Goal: Use online tool/utility: Utilize a website feature to perform a specific function

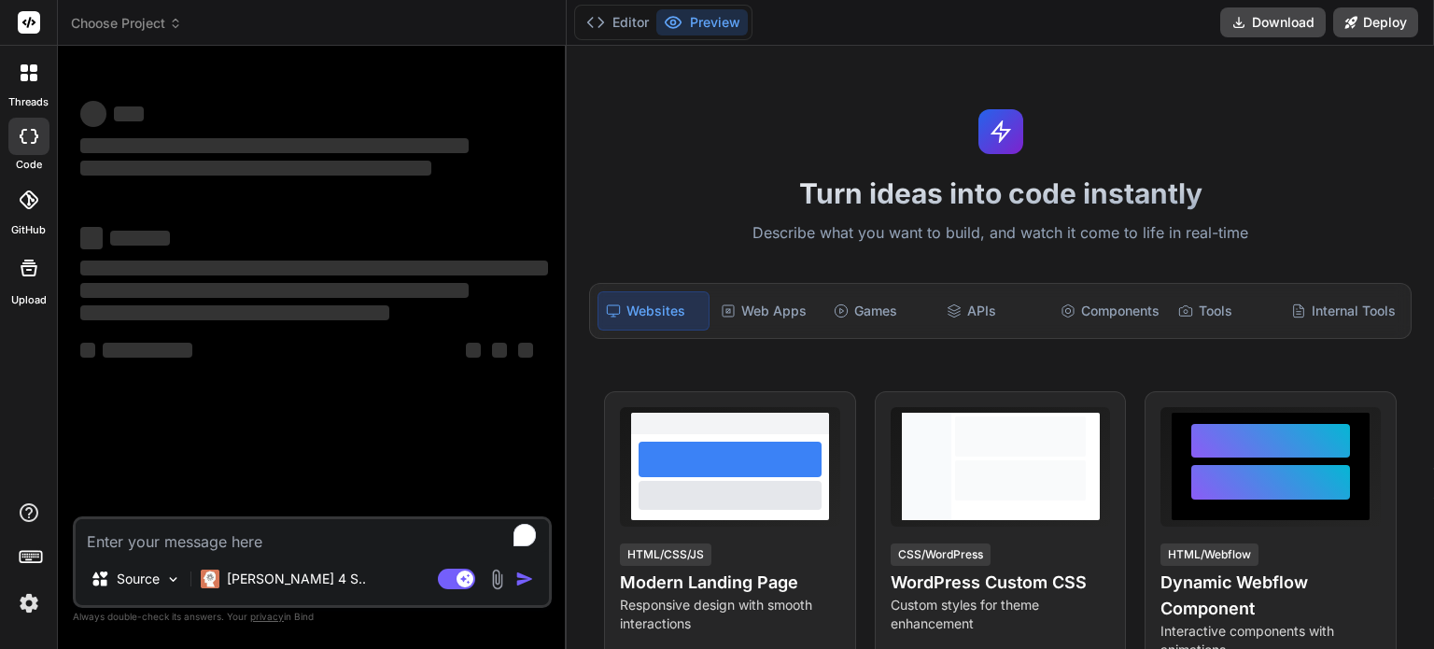
type textarea "x"
click at [231, 540] on textarea "To enrich screen reader interactions, please activate Accessibility in Grammarl…" at bounding box center [312, 536] width 473 height 34
type textarea "2. when a user create an account, write a logic to create contact with the same…"
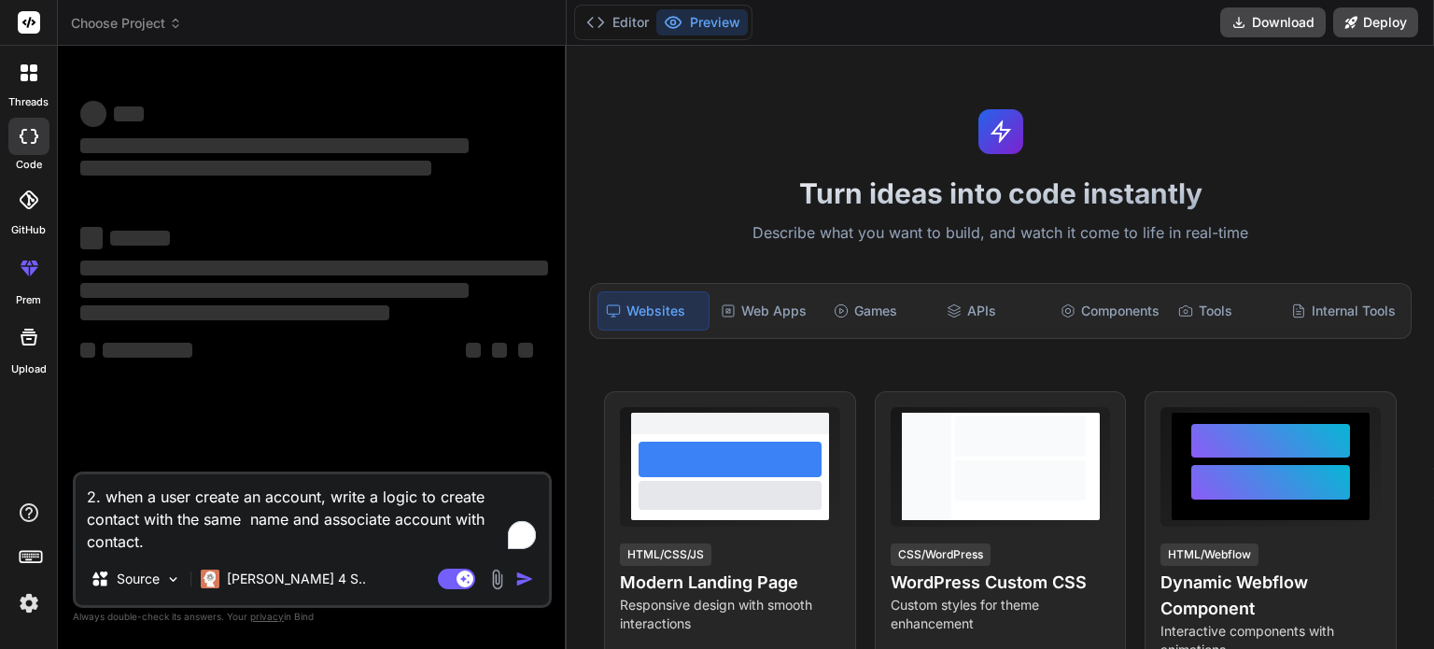
type textarea "x"
type textarea "2. when a user create an account, write a logic to create contact with the same…"
type textarea "x"
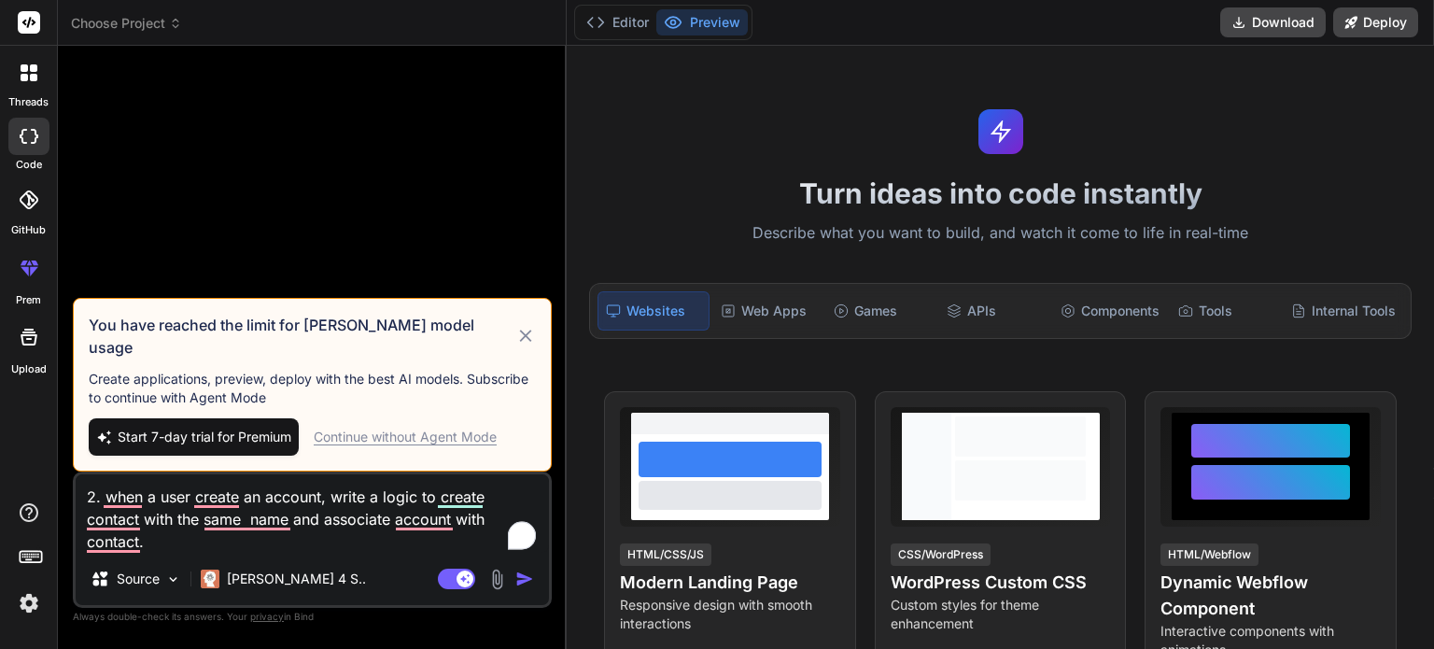
type textarea "2. when a user create an account, write a logic to create contact with the same…"
type textarea "x"
type textarea "2. when a user create an account, write a logic to create contact with the same…"
type textarea "x"
type textarea "2. when a user create an account, write a logic to create contact with the same…"
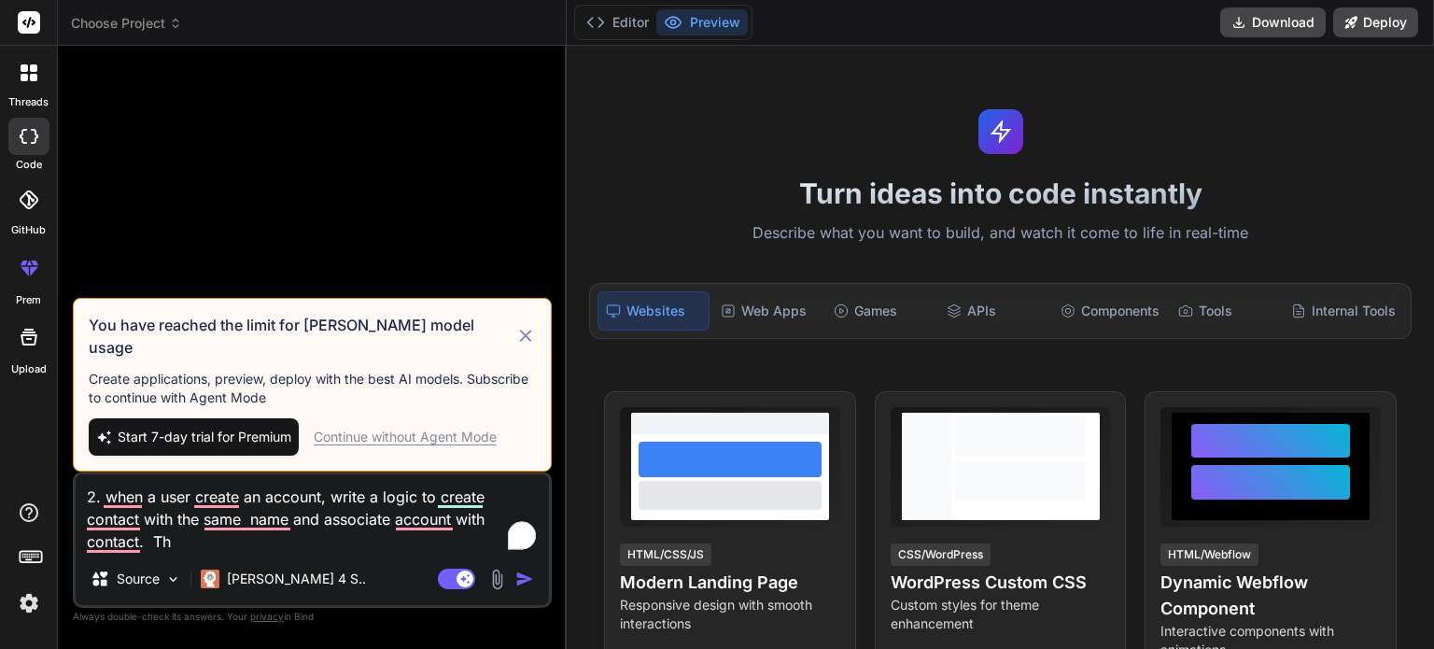
type textarea "x"
type textarea "2. when a user create an account, write a logic to create contact with the same…"
type textarea "x"
type textarea "2. when a user create an account, write a logic to create contact with the same…"
type textarea "x"
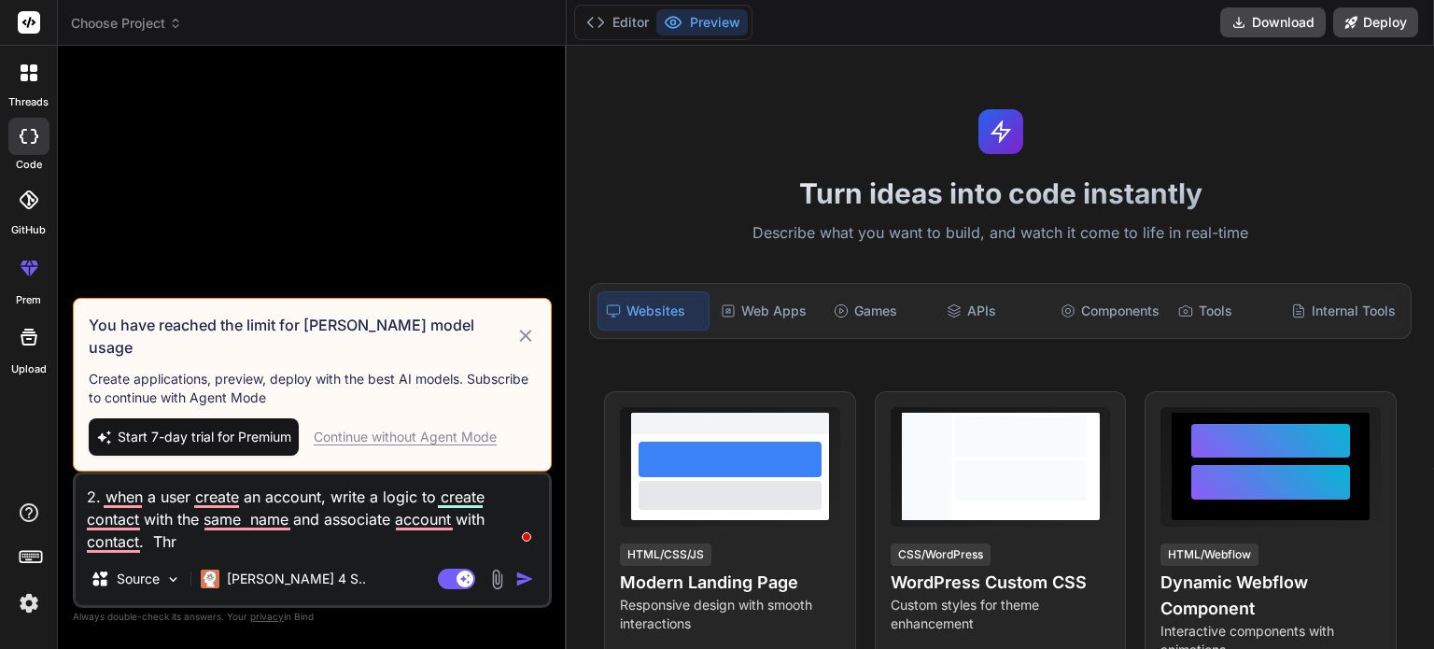
type textarea "2. when a user create an account, write a logic to create contact with the same…"
type textarea "x"
type textarea "2. when a user create an account, write a logic to create contact with the same…"
type textarea "x"
type textarea "2. when a user create an account, write a logic to create contact with the same…"
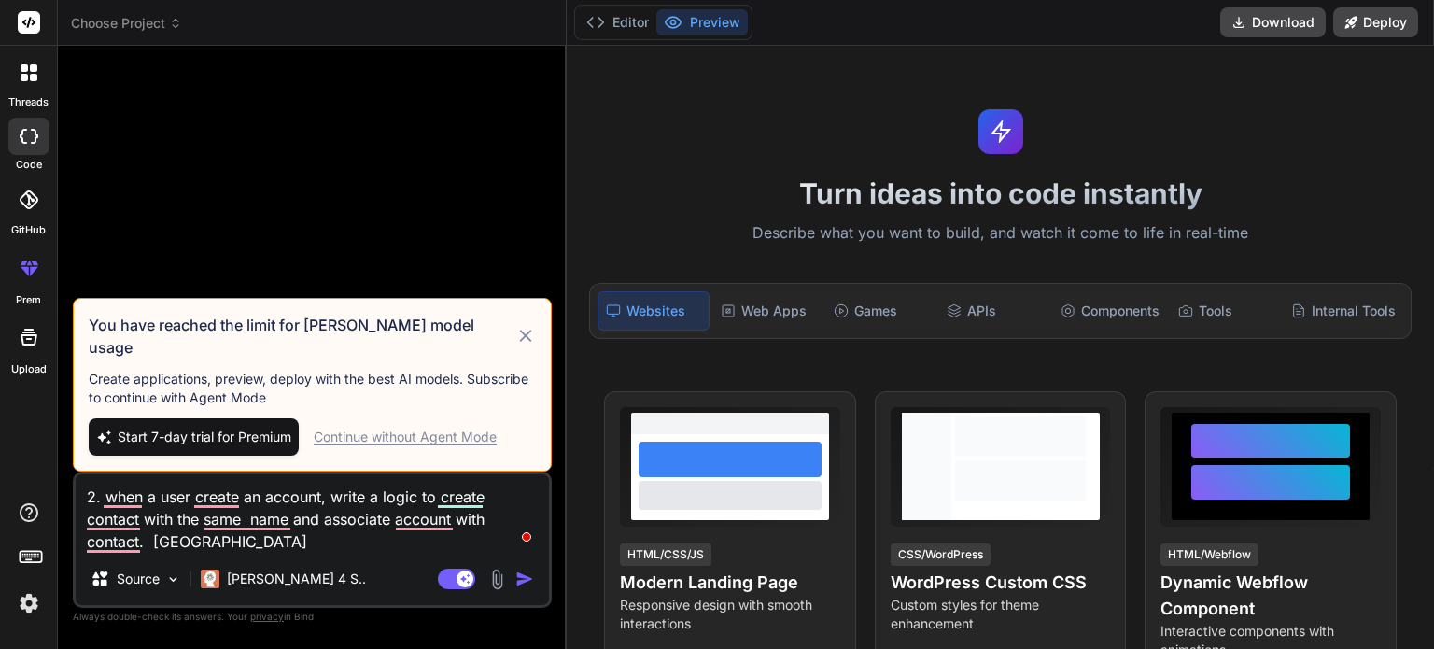
type textarea "x"
type textarea "2. when a user create an account, write a logic to create contact with the same…"
type textarea "x"
type textarea "2. when a user create an account, write a logic to create contact with the same…"
type textarea "x"
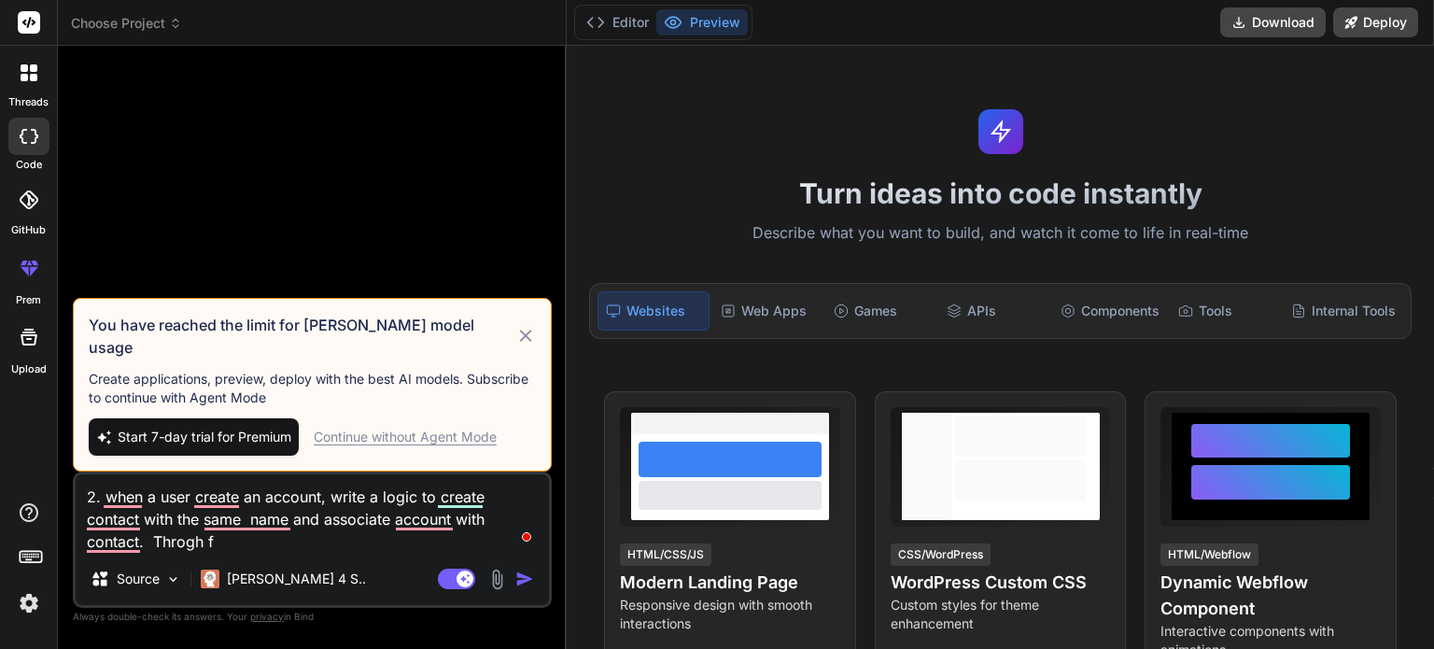
type textarea "2. when a user create an account, write a logic to create contact with the same…"
type textarea "x"
type textarea "2. when a user create an account, write a logic to create contact with the same…"
type textarea "x"
type textarea "2. when a user create an account, write a logic to create contact with the same…"
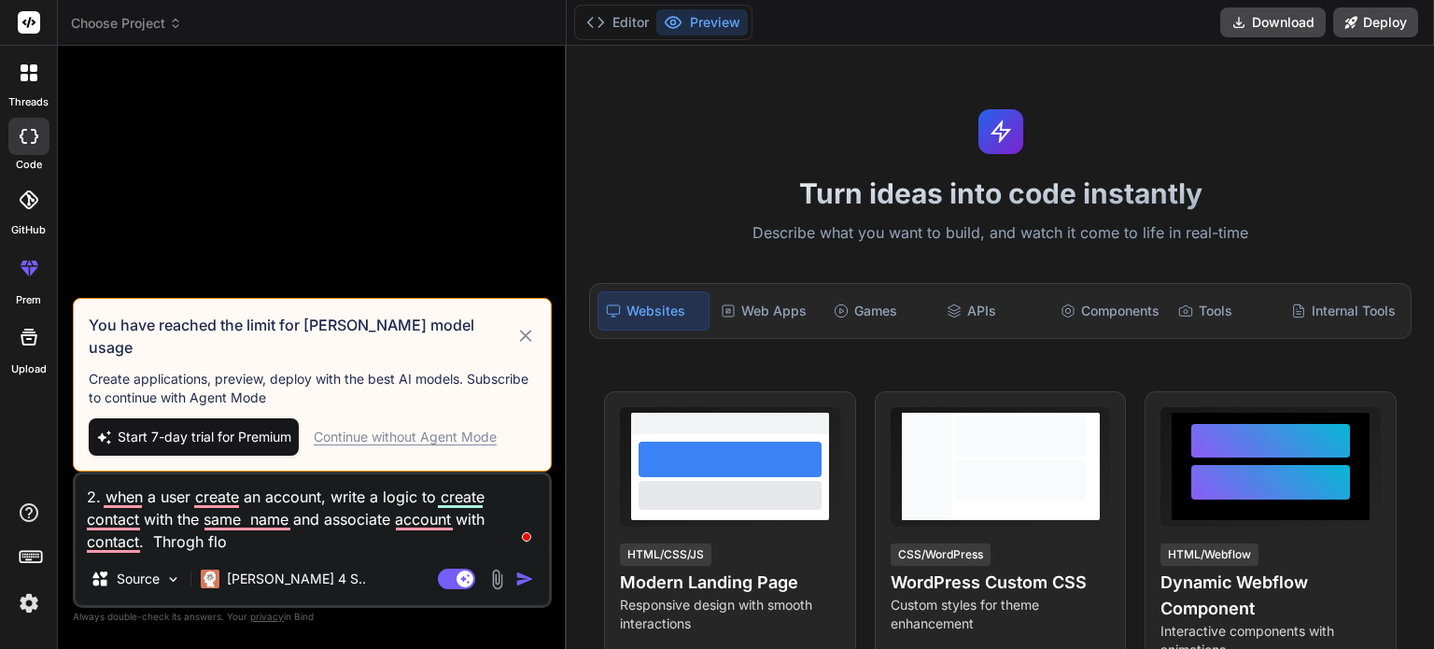
type textarea "x"
type textarea "2. when a user create an account, write a logic to create contact with the same…"
type textarea "x"
type textarea "2. when a user create an account, write a logic to create contact with the same…"
type textarea "x"
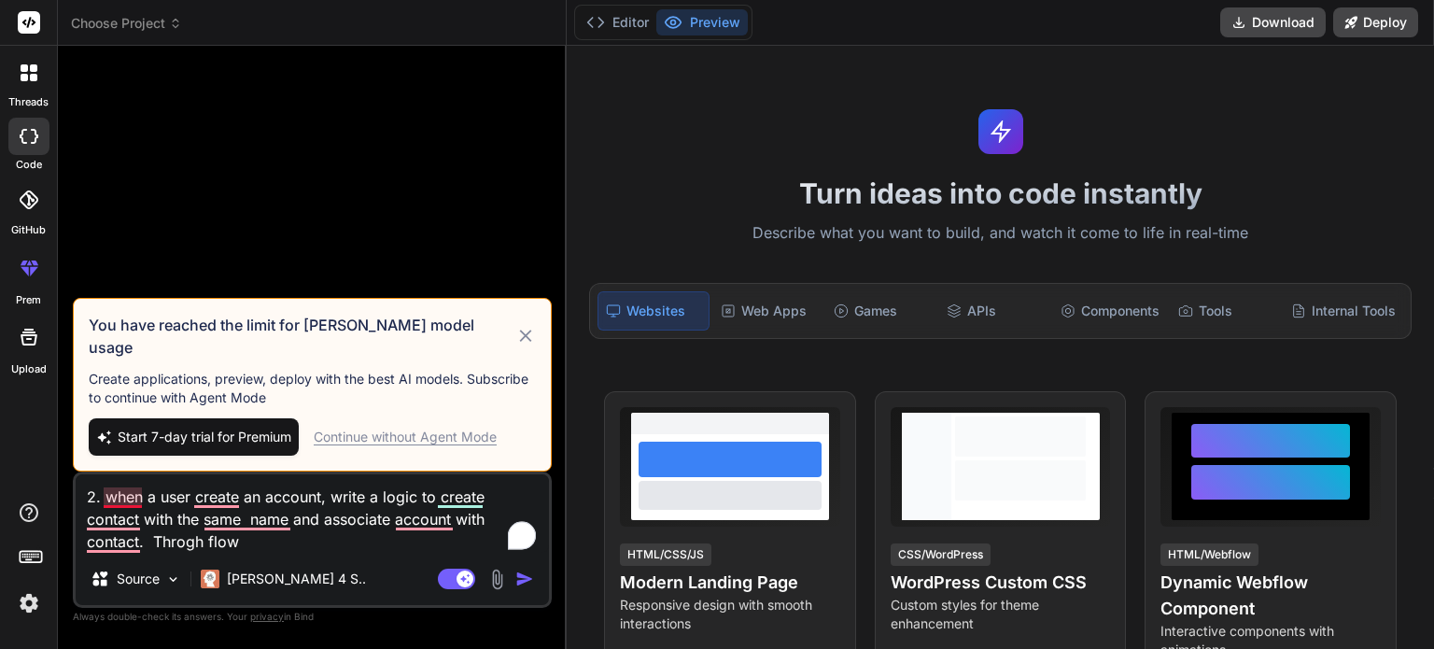
click at [122, 501] on textarea "2. when a user create an account, write a logic to create contact with the same…" at bounding box center [312, 513] width 473 height 78
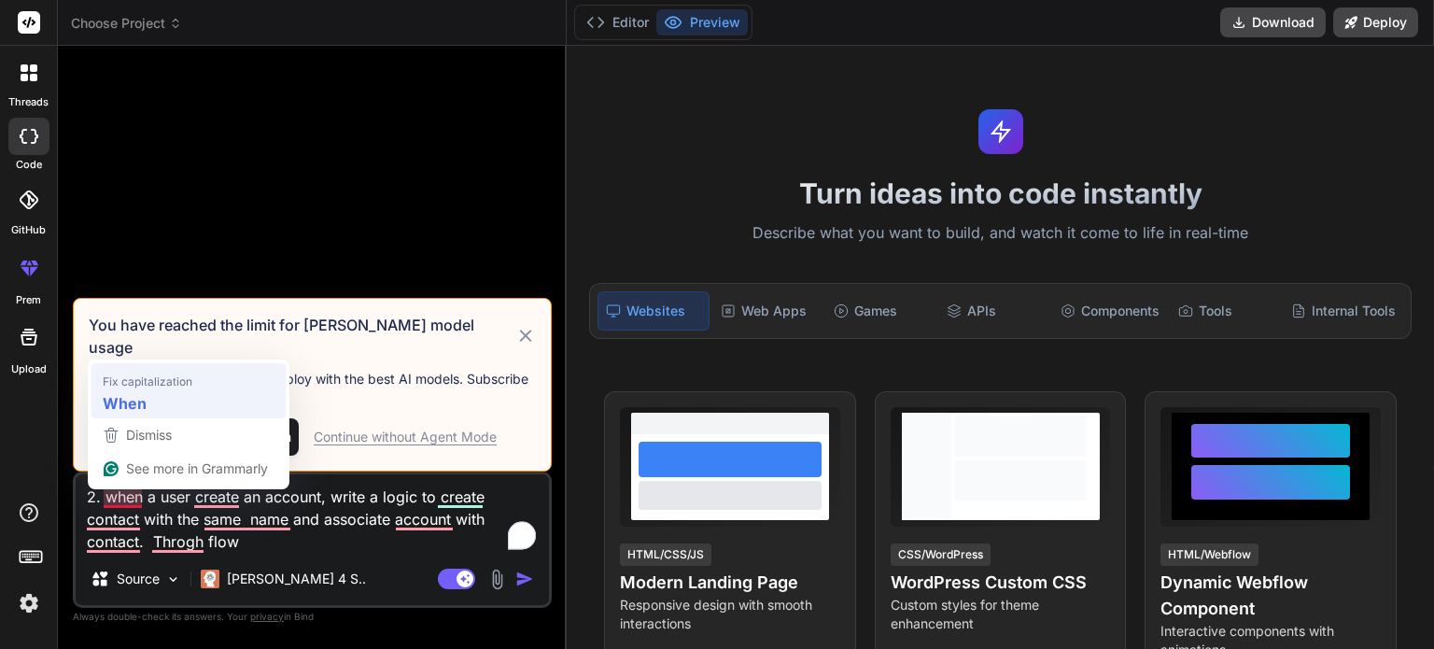
type textarea "2. When a user create an account, write a logic to create contact with the same…"
type textarea "x"
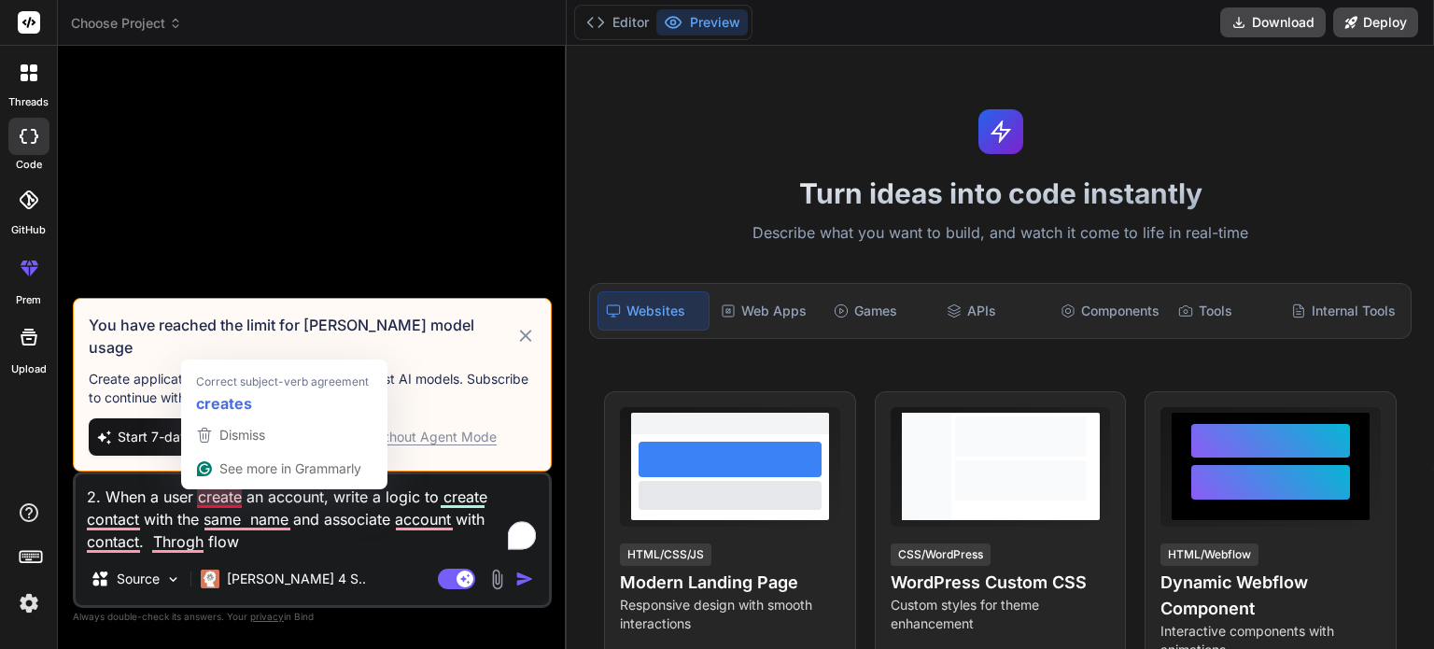
click at [217, 496] on textarea "2. When a user create an account, write a logic to create contact with the same…" at bounding box center [312, 513] width 473 height 78
type textarea "2. When a user creates an account, write a logic to create contact with the sam…"
type textarea "x"
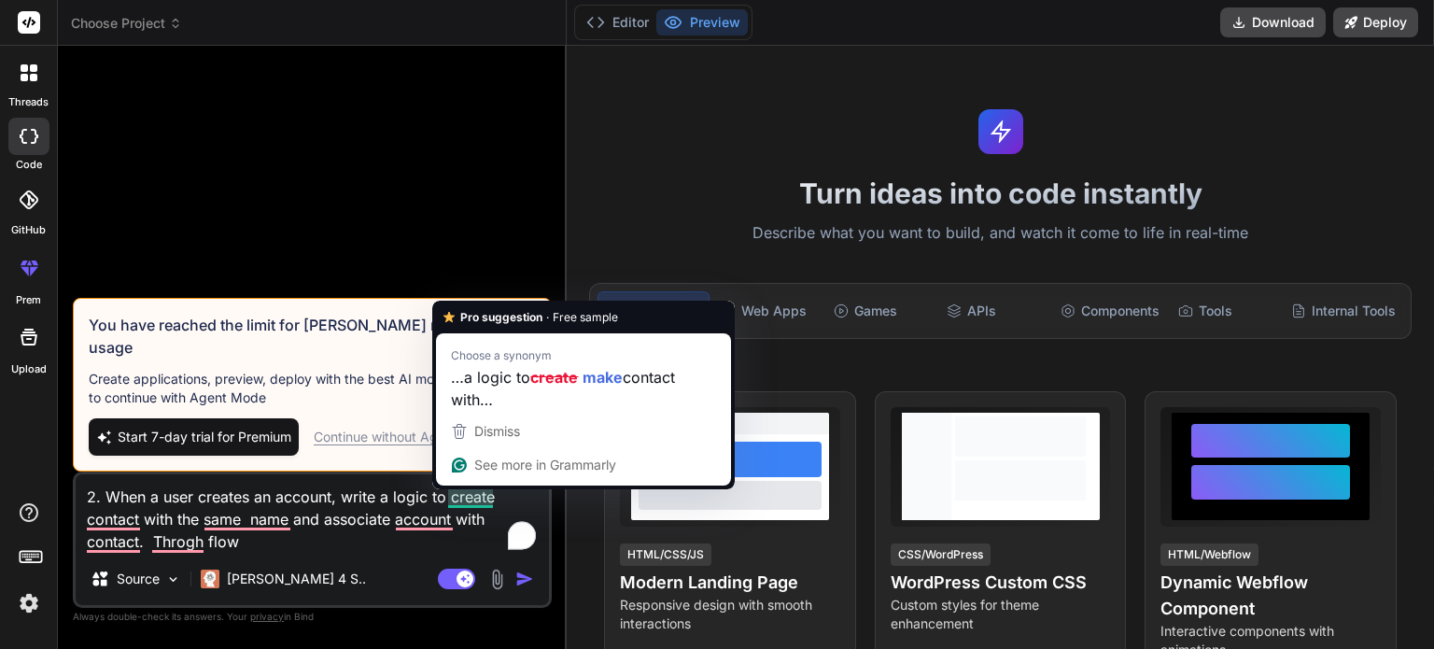
click at [463, 498] on textarea "2. When a user creates an account, write a logic to create contact with the sam…" at bounding box center [312, 513] width 473 height 78
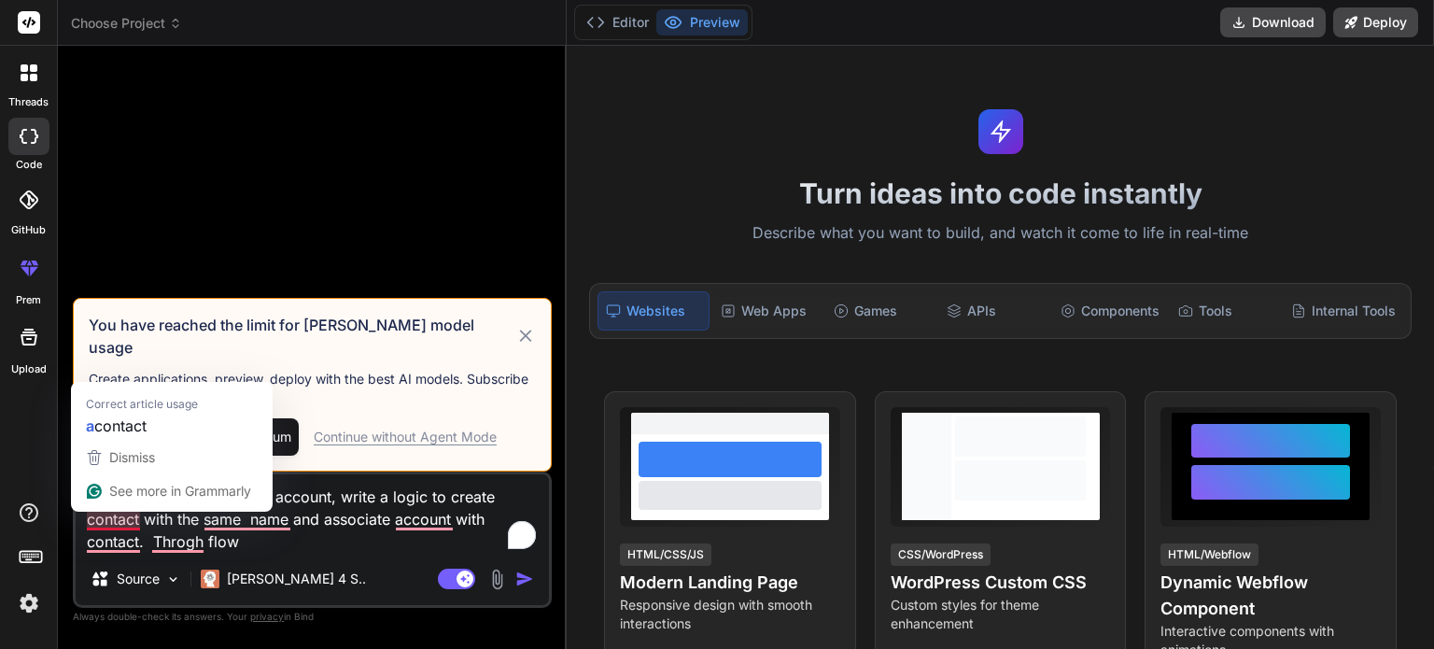
click at [116, 526] on textarea "2. When a user creates an account, write a logic to create contact with the sam…" at bounding box center [312, 513] width 473 height 78
type textarea "2. When a user creates an account, write a logic to create a contact with the s…"
type textarea "x"
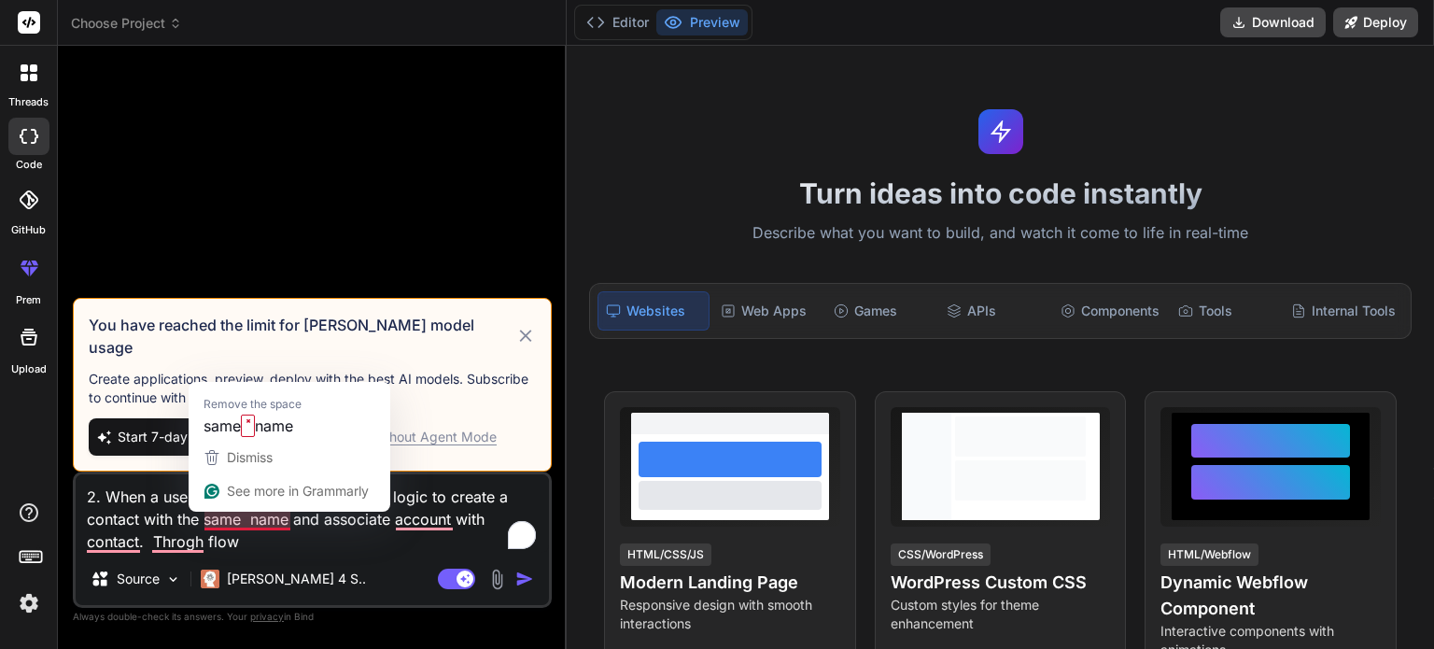
click at [254, 518] on textarea "2. When a user creates an account, write a logic to create a contact with the s…" at bounding box center [312, 513] width 473 height 78
type textarea "2. When a user creates an account, write a logic to create a contact with the s…"
type textarea "x"
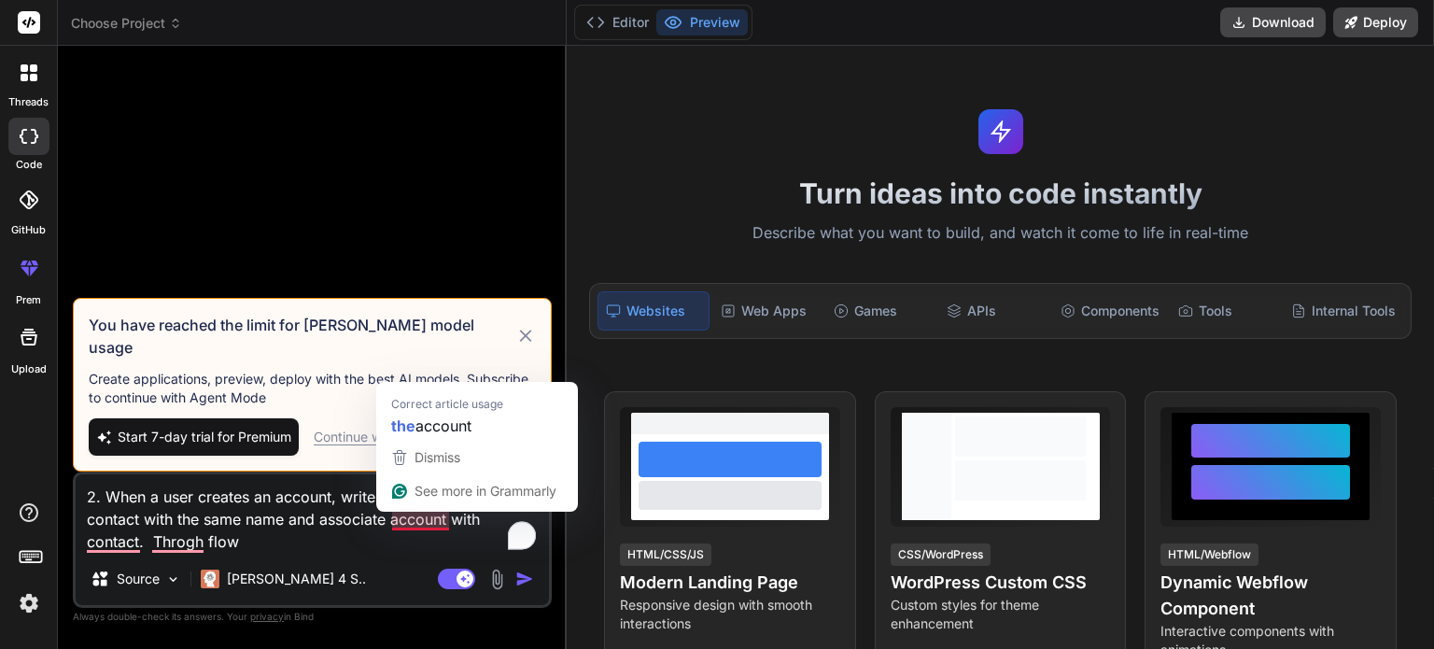
click at [403, 522] on textarea "2. When a user creates an account, write a logic to create a contact with the s…" at bounding box center [312, 513] width 473 height 78
type textarea "2. When a user creates an account, write a logic to create a contact with the s…"
type textarea "x"
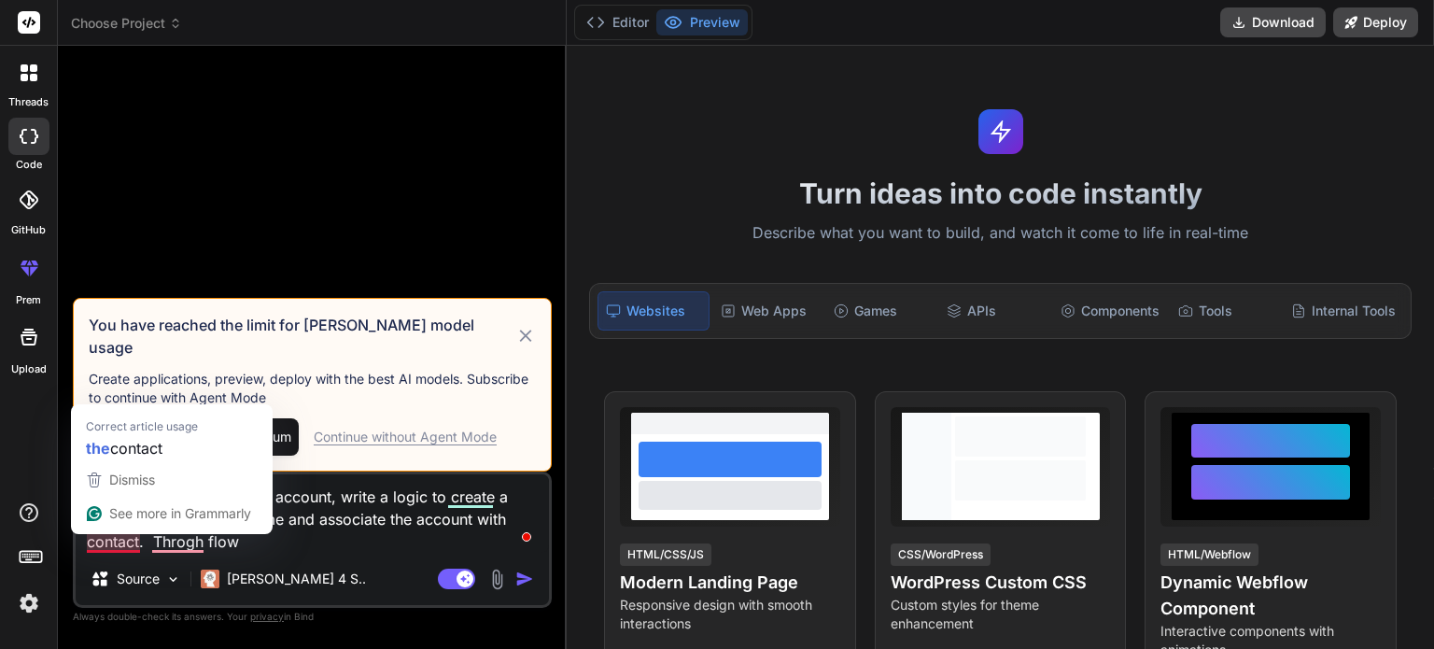
click at [112, 540] on textarea "2. When a user creates an account, write a logic to create a contact with the s…" at bounding box center [312, 513] width 473 height 78
type textarea "2. When a user creates an account, write a logic to create a contact with the s…"
type textarea "x"
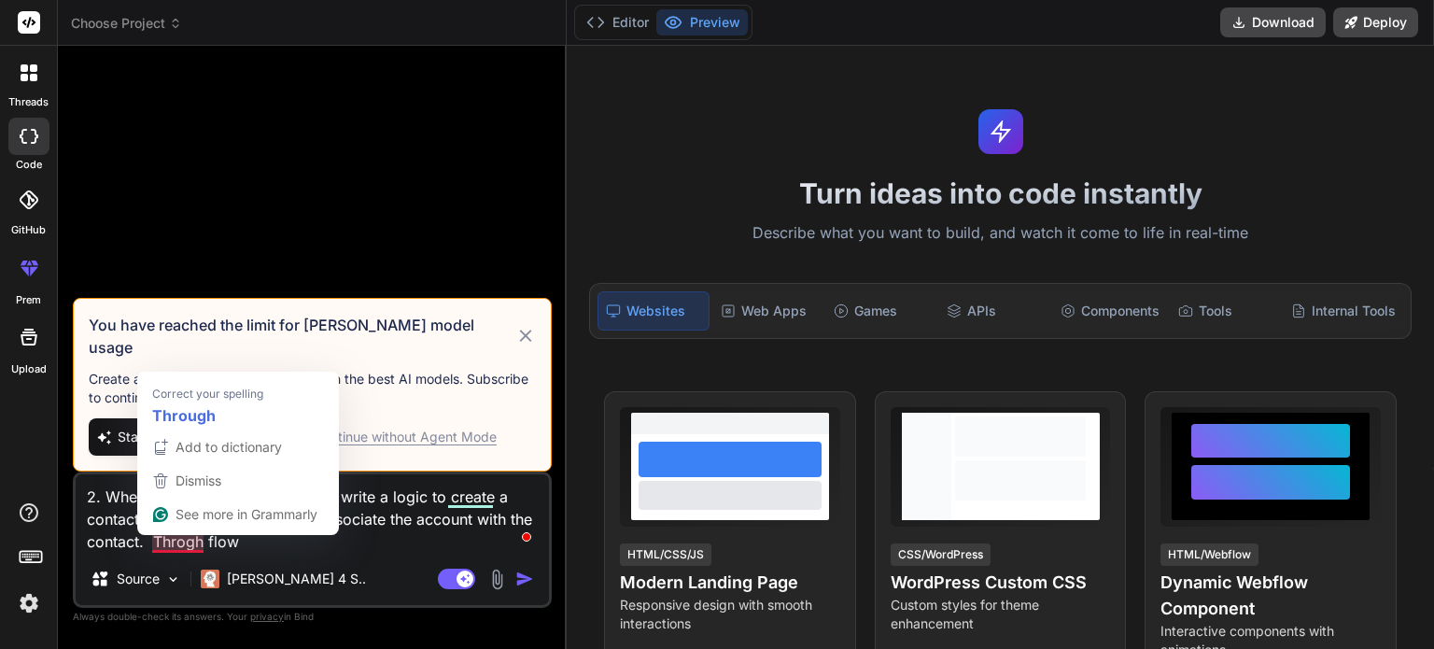
click at [195, 537] on textarea "2. When a user creates an account, write a logic to create a contact with the s…" at bounding box center [312, 513] width 473 height 78
type textarea "2. When a user creates an account, write a logic to create a contact with the s…"
type textarea "x"
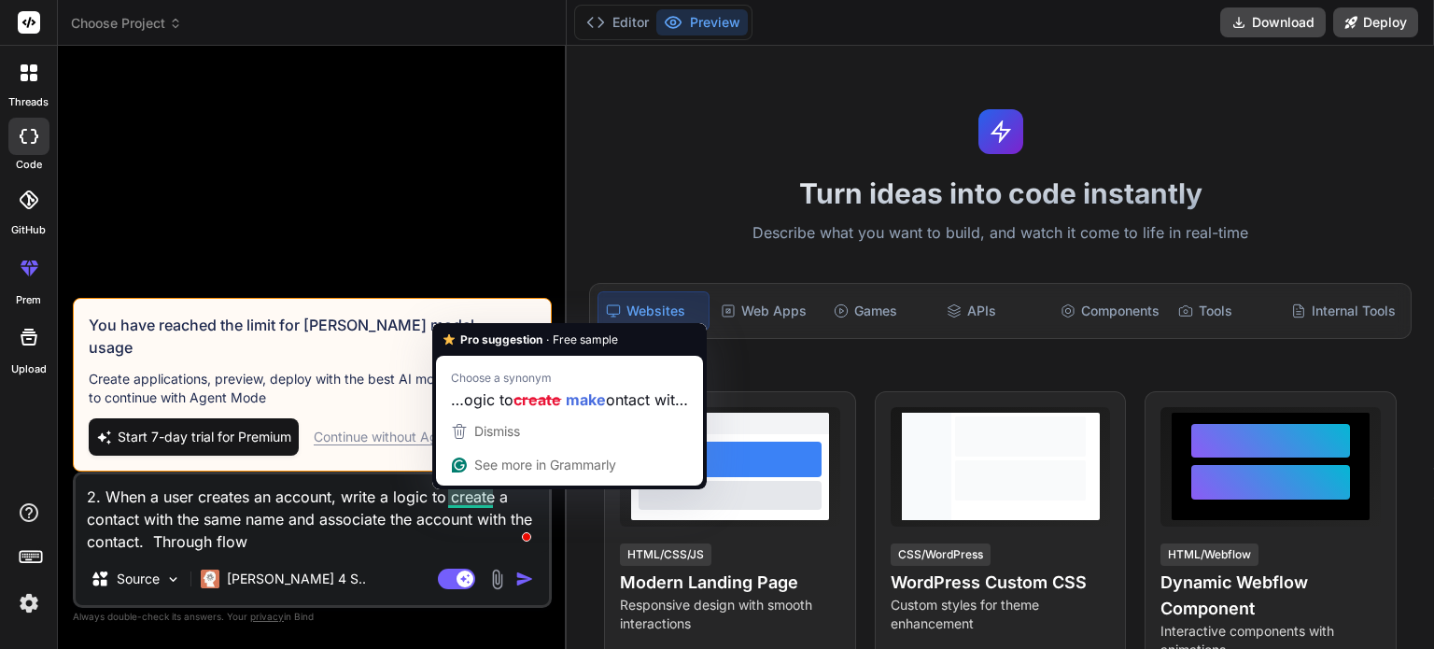
click at [462, 499] on textarea "2. When a user creates an account, write a logic to create a contact with the s…" at bounding box center [312, 513] width 473 height 78
type textarea "2. When a user creates an account, write a logic to make a contact with the sam…"
type textarea "x"
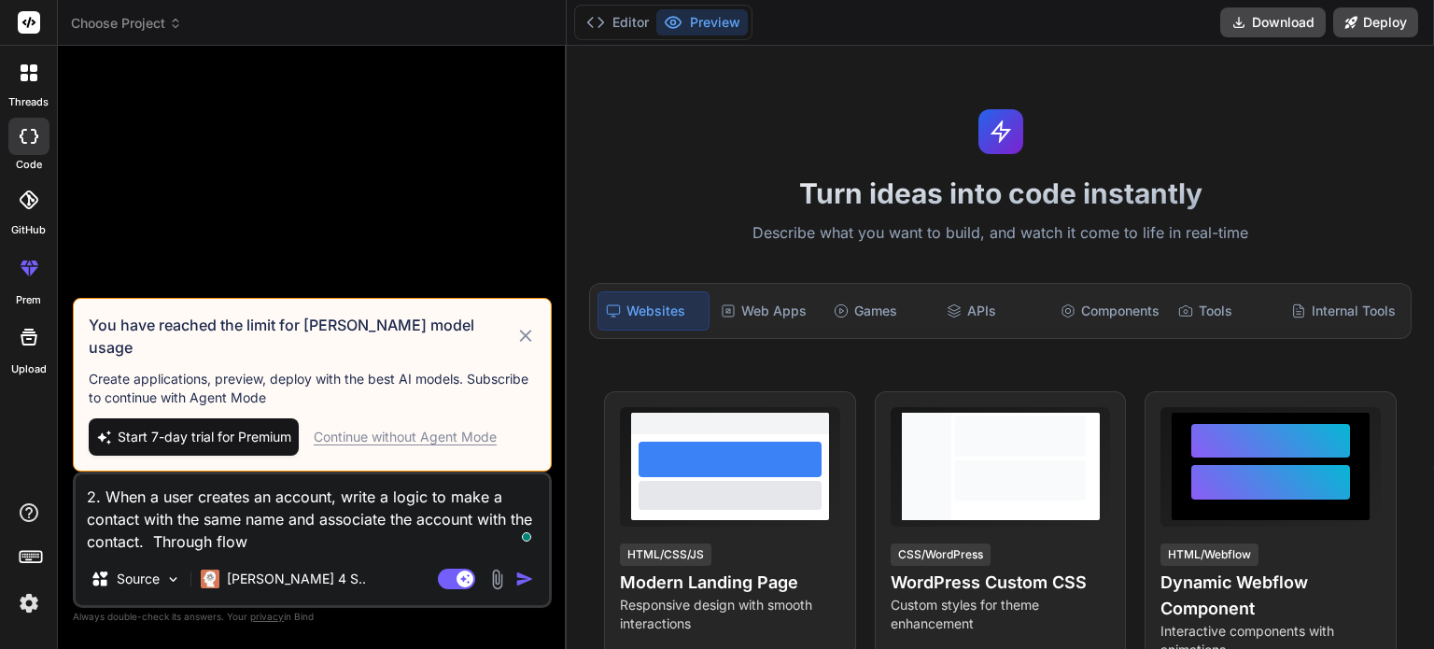
click at [301, 541] on textarea "2. When a user creates an account, write a logic to make a contact with the sam…" at bounding box center [312, 513] width 473 height 78
type textarea "2. When a user creates an account, write a logic to make a contact with the sam…"
type textarea "x"
type textarea "2. When a user creates an account, write a logic to make a contact with the sam…"
type textarea "x"
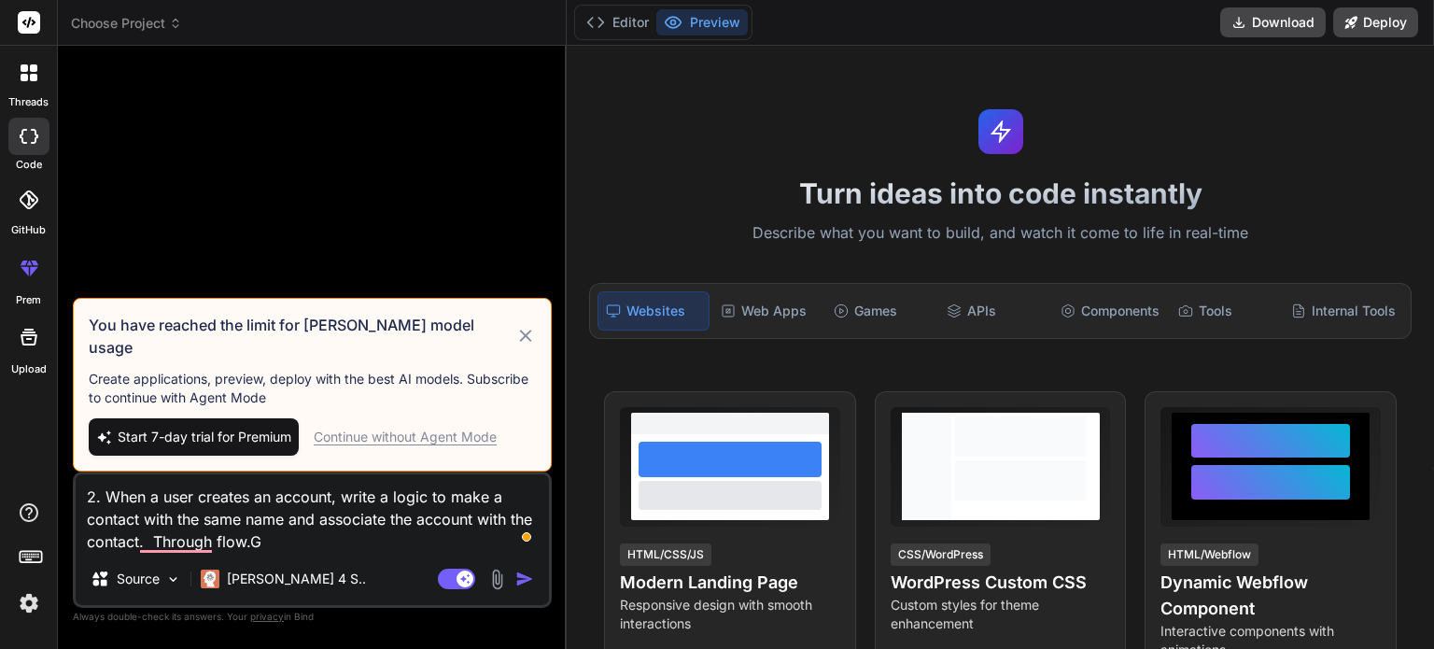
type textarea "2. When a user creates an account, write a logic to make a contact with the sam…"
type textarea "x"
type textarea "2. When a user creates an account, write a logic to make a contact with the sam…"
type textarea "x"
type textarea "2. When a user creates an account, write a logic to make a contact with the sam…"
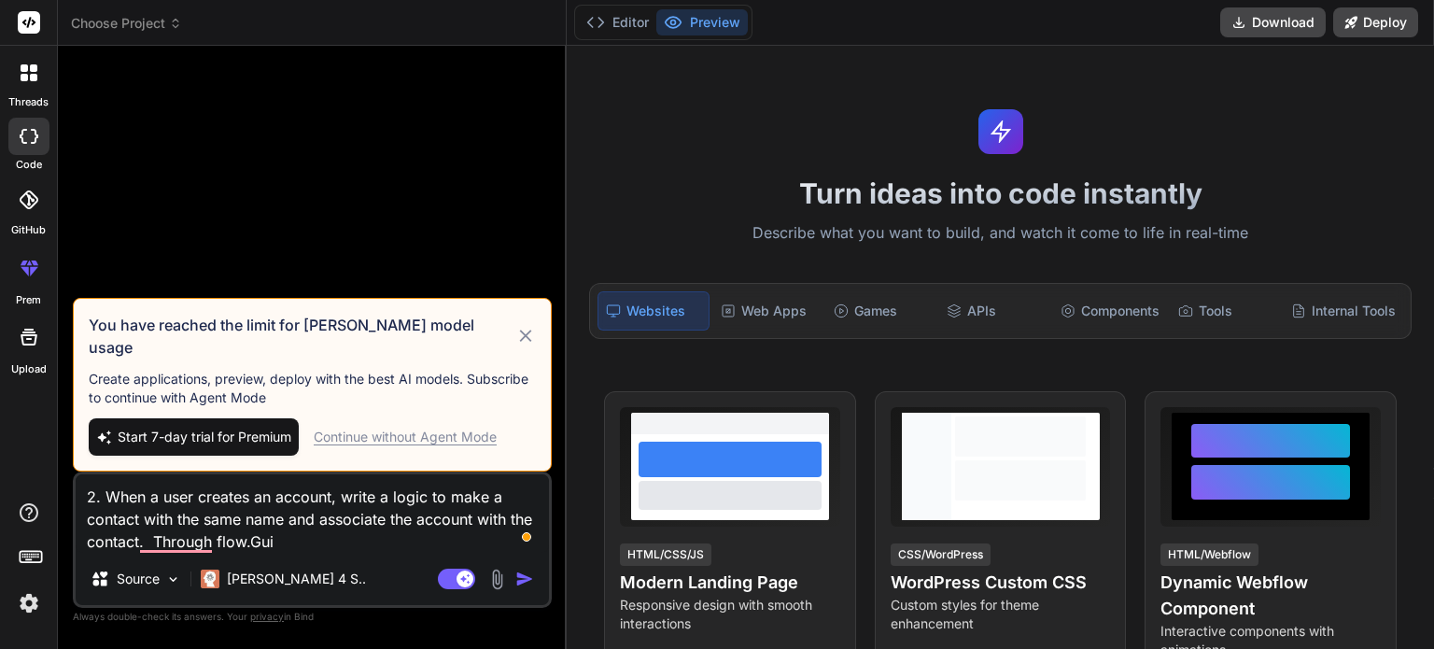
type textarea "x"
type textarea "2. When a user creates an account, write a logic to make a contact with the sam…"
type textarea "x"
type textarea "2. When a user creates an account, write a logic to make a contact with the sam…"
type textarea "x"
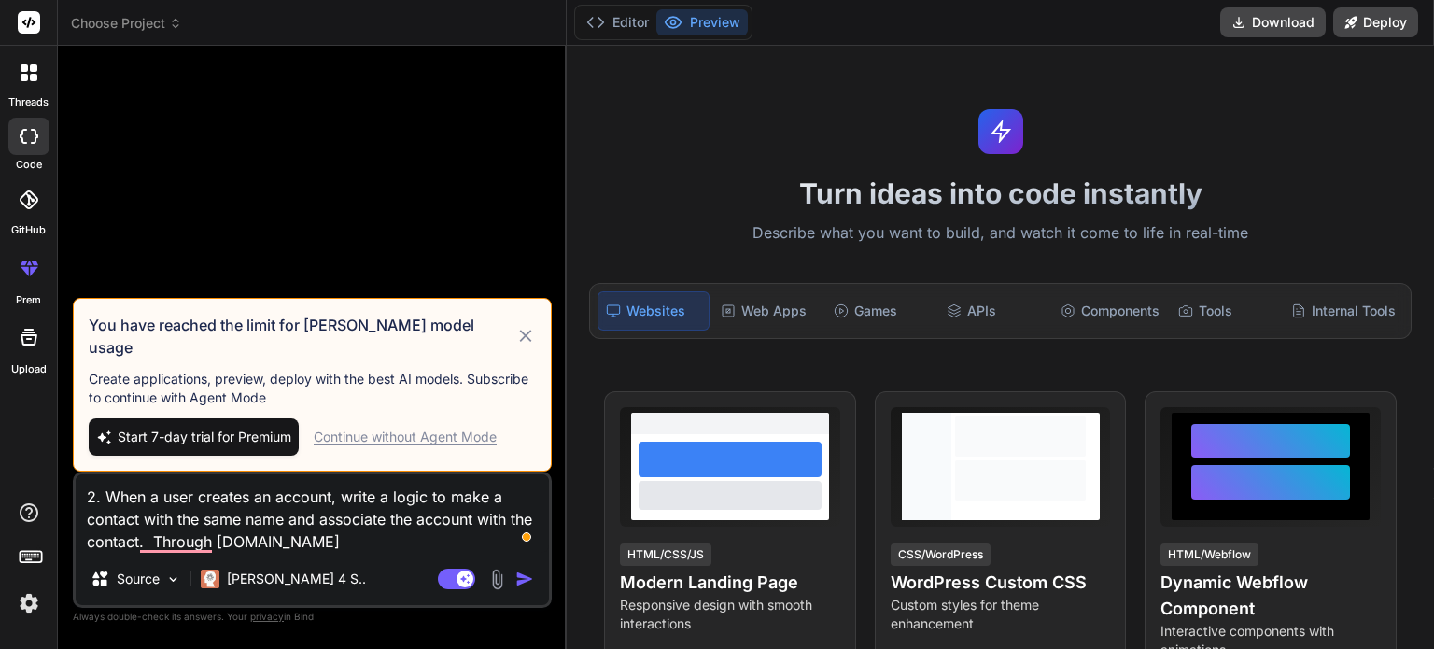
type textarea "2. When a user creates an account, write a logic to make a contact with the sam…"
type textarea "x"
type textarea "2. When a user creates an account, write a logic to make a contact with the sam…"
type textarea "x"
type textarea "2. When a user creates an account, write a logic to make a contact with the sam…"
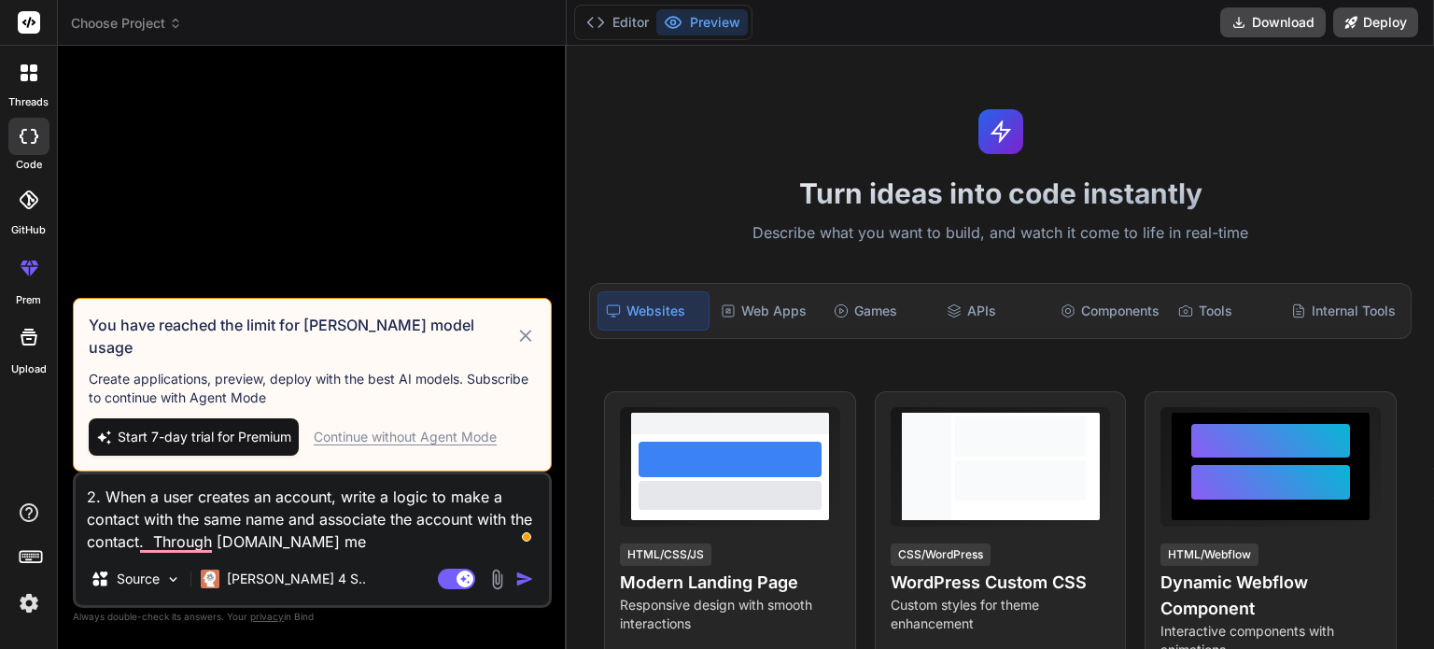
type textarea "x"
type textarea "2. When a user creates an account, write a logic to make a contact with the sam…"
type textarea "x"
type textarea "2. When a user creates an account, write a logic to make a contact with the sam…"
type textarea "x"
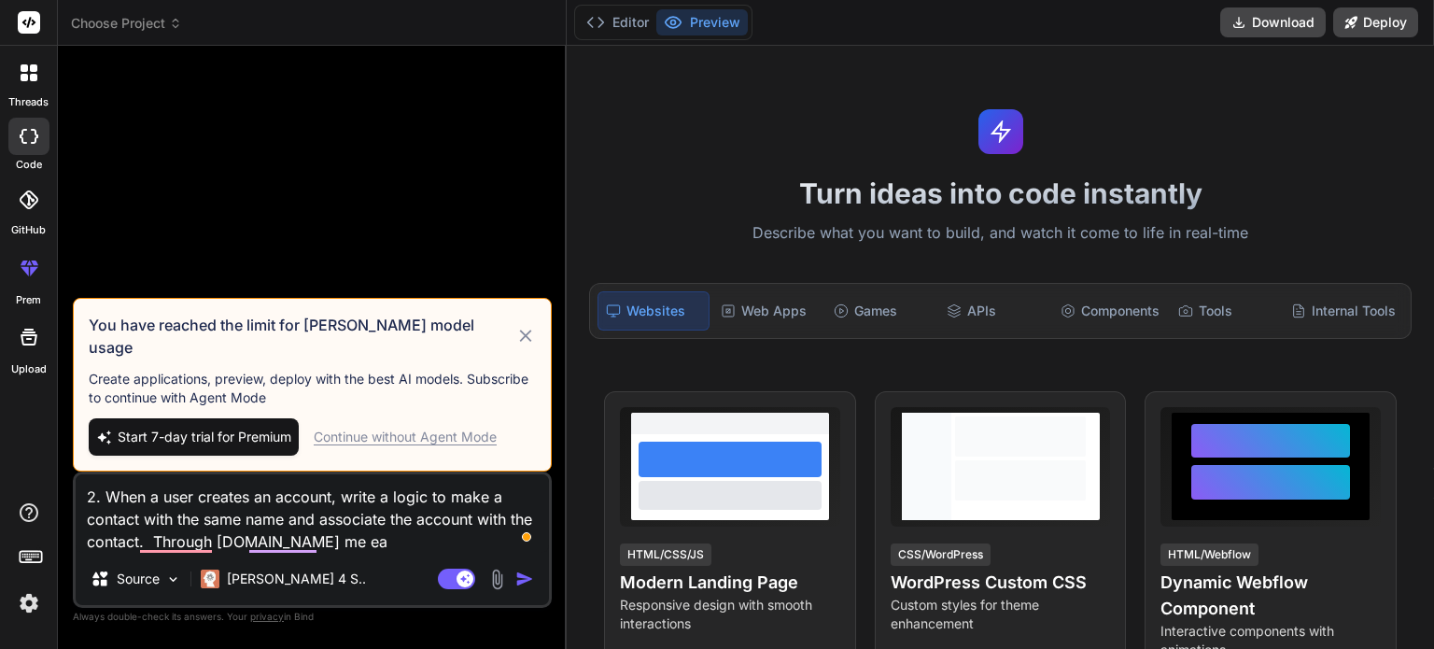
type textarea "2. When a user creates an account, write a logic to make a contact with the sam…"
type textarea "x"
type textarea "2. When a user creates an account, write a logic to make a contact with the sam…"
type textarea "x"
type textarea "2. When a user creates an account, write a logic to make a contact with the sam…"
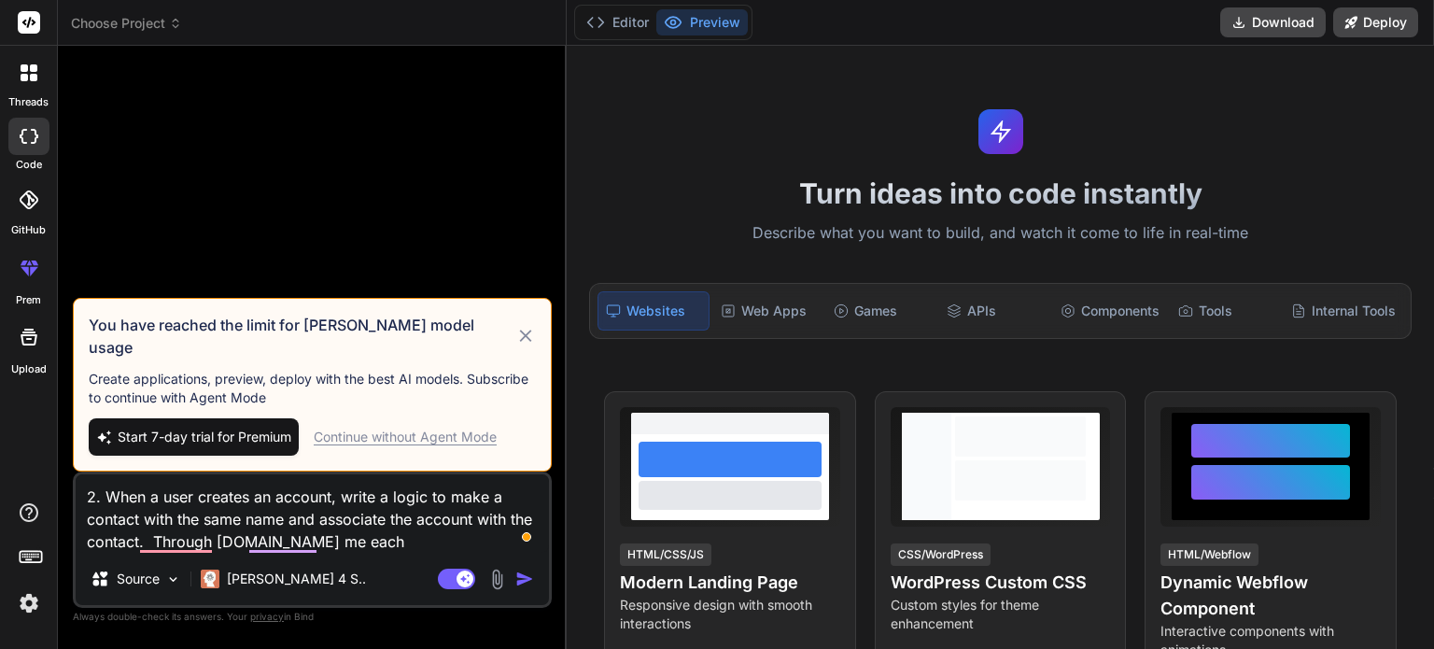
type textarea "x"
type textarea "2. When a user creates an account, write a logic to make a contact with the sam…"
type textarea "x"
type textarea "2. When a user creates an account, write a logic to make a contact with the sam…"
type textarea "x"
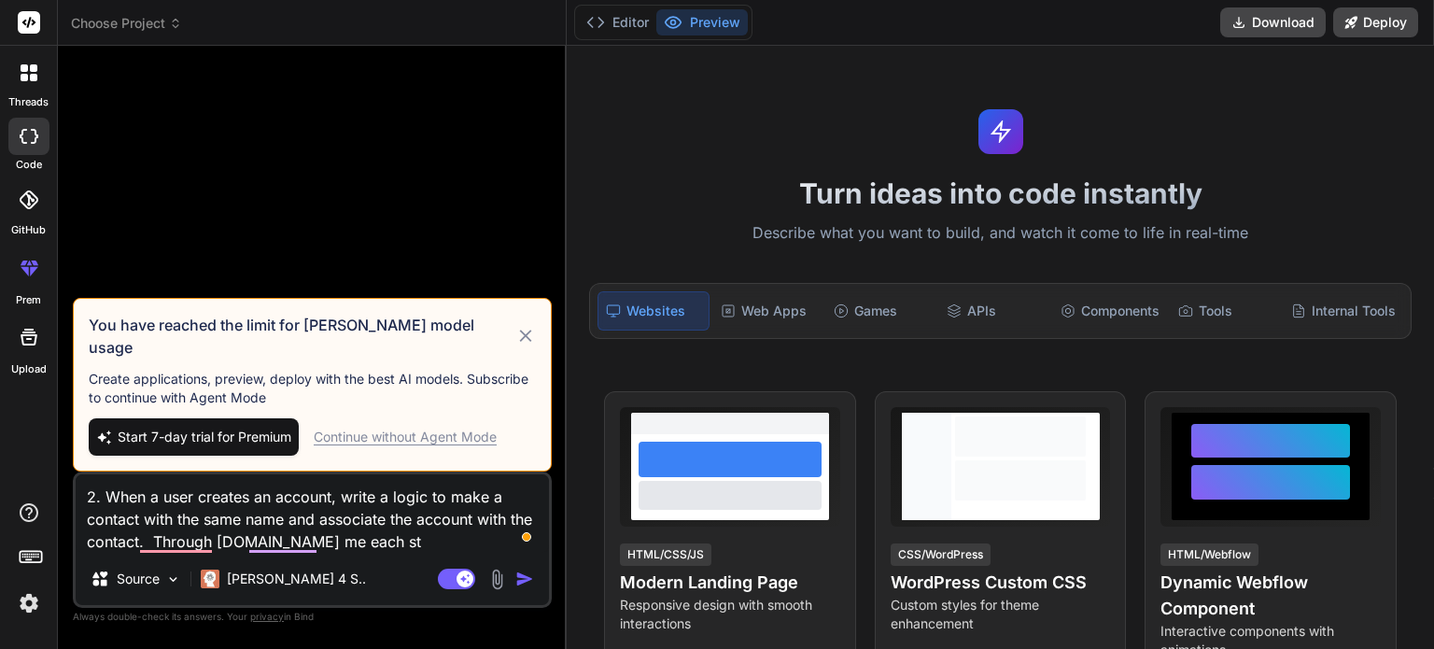
type textarea "2. When a user creates an account, write a logic to make a contact with the sam…"
type textarea "x"
type textarea "2. When a user creates an account, write a logic to make a contact with the sam…"
type textarea "x"
type textarea "2. When a user creates an account, write a logic to make a contact with the sam…"
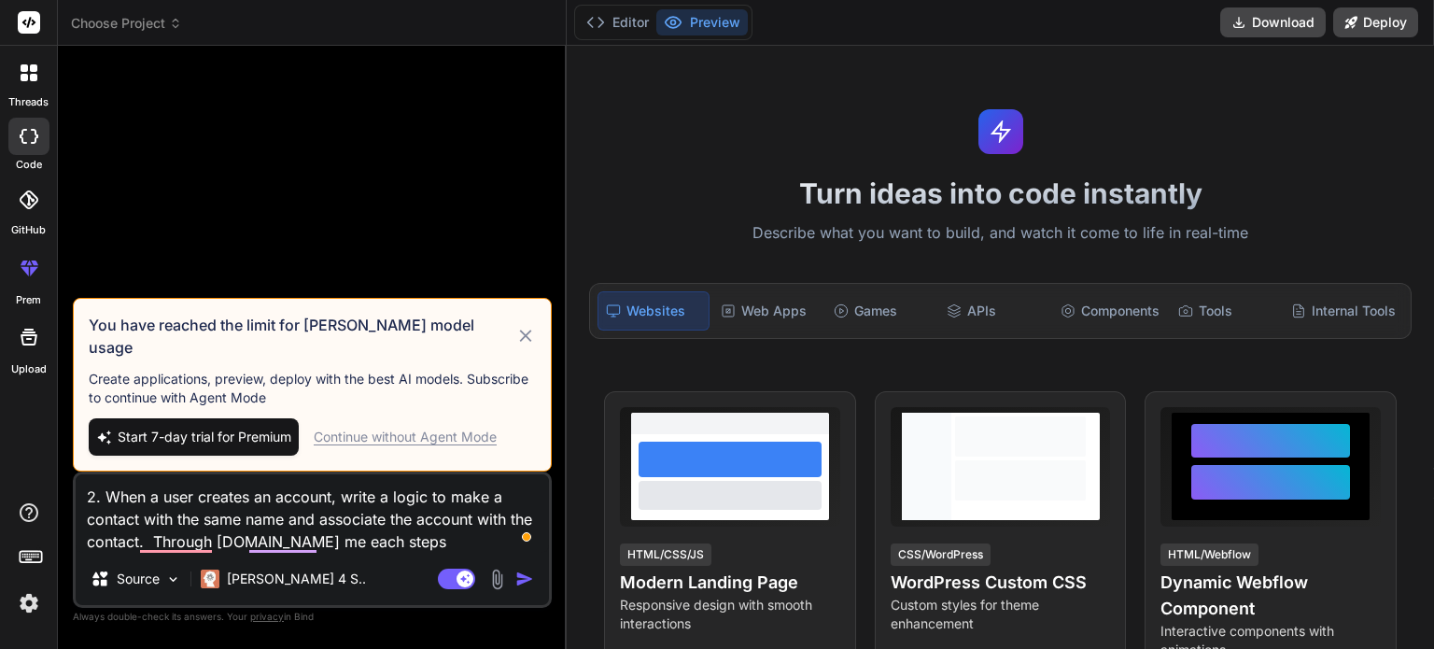
type textarea "x"
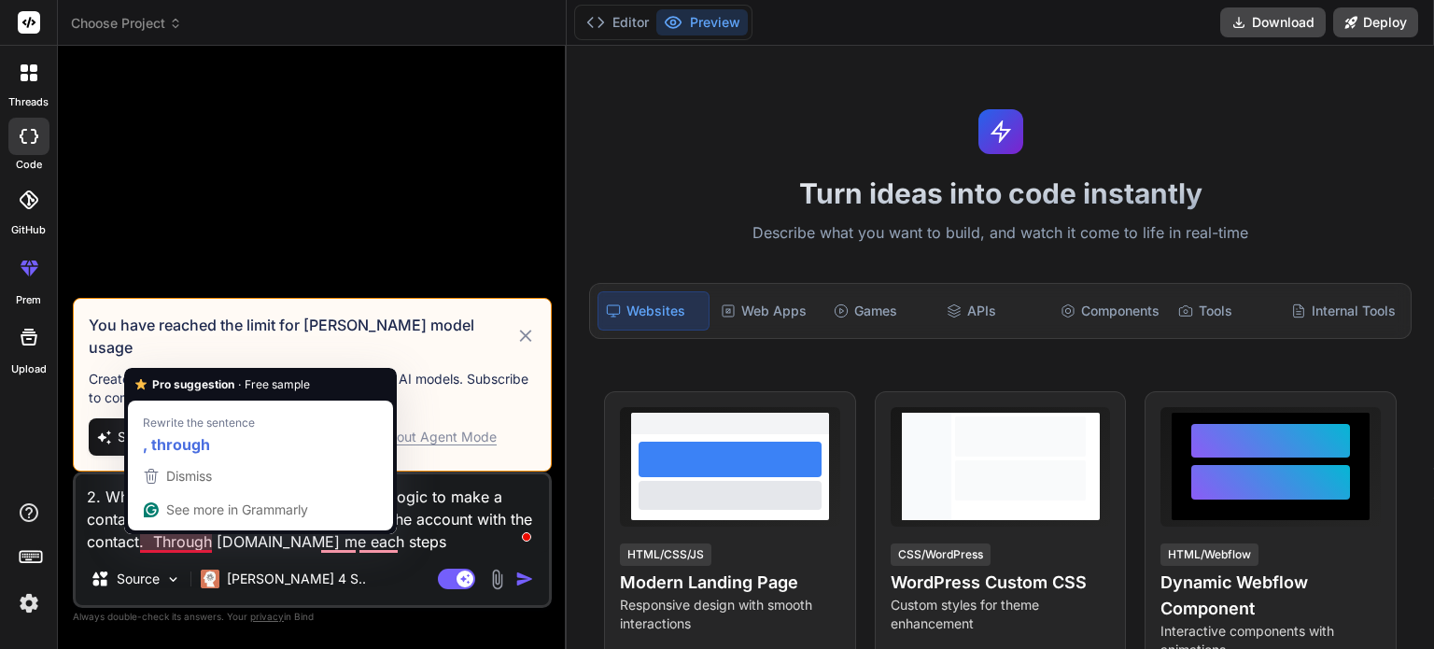
click at [194, 544] on textarea "2. When a user creates an account, write a logic to make a contact with the sam…" at bounding box center [312, 513] width 473 height 78
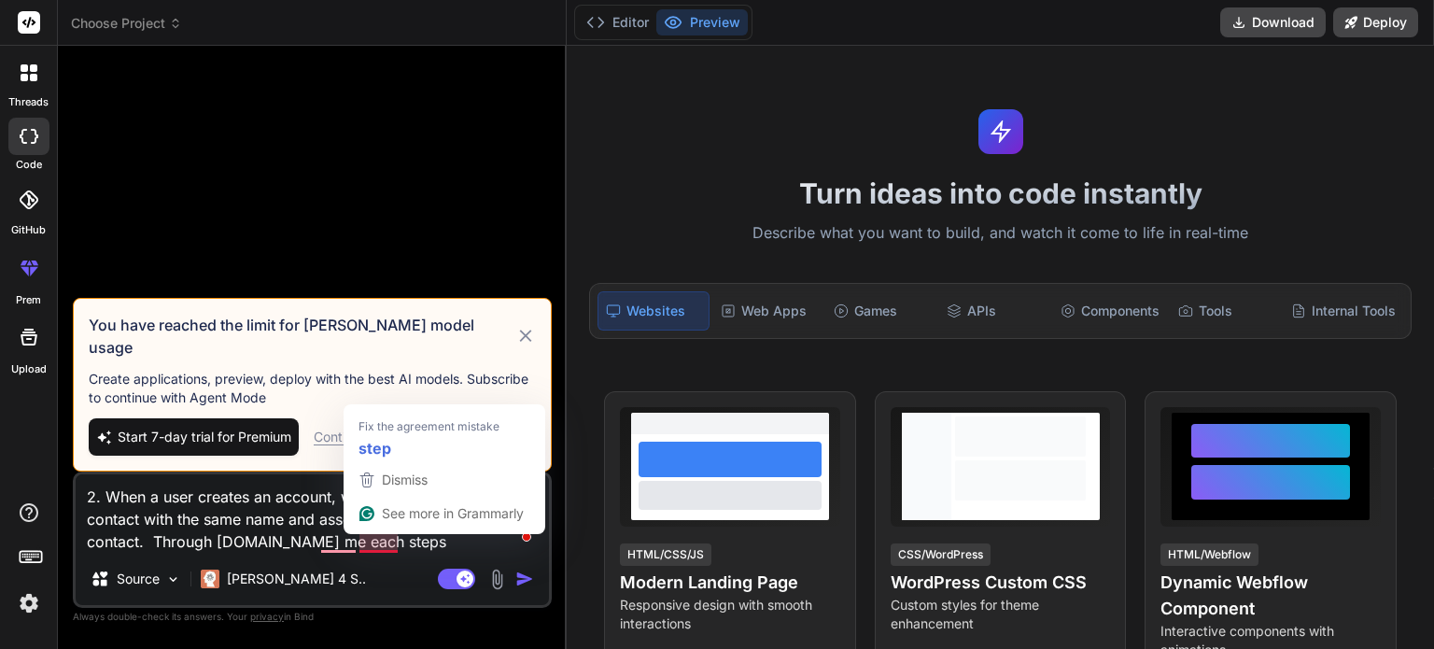
click at [377, 543] on textarea "2. When a user creates an account, write a logic to make a contact with the sam…" at bounding box center [312, 513] width 473 height 78
type textarea "2. When a user creates an account, write a logic to make a contact with the sam…"
type textarea "x"
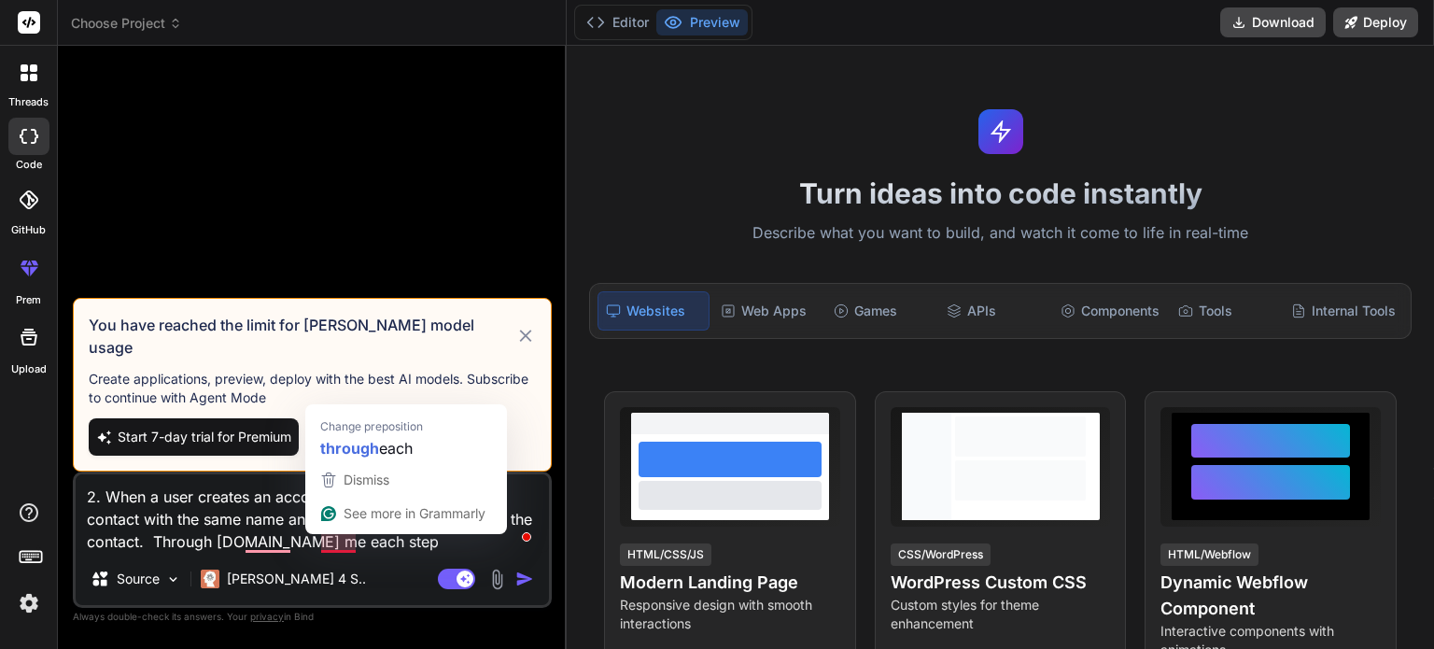
click at [344, 544] on textarea "2. When a user creates an account, write a logic to make a contact with the sam…" at bounding box center [312, 513] width 473 height 78
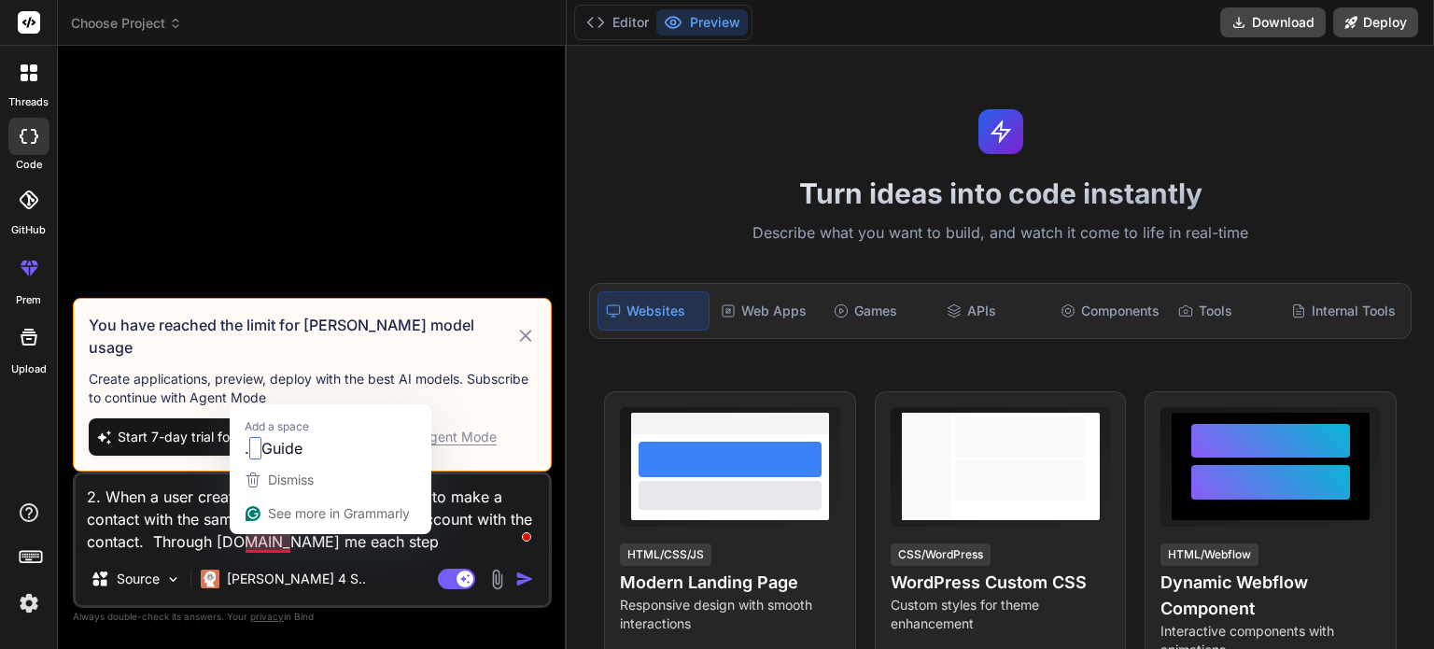
click at [281, 550] on textarea "2. When a user creates an account, write a logic to make a contact with the sam…" at bounding box center [312, 513] width 473 height 78
type textarea "2. When a user creates an account, write a logic to make a contact with the sam…"
type textarea "x"
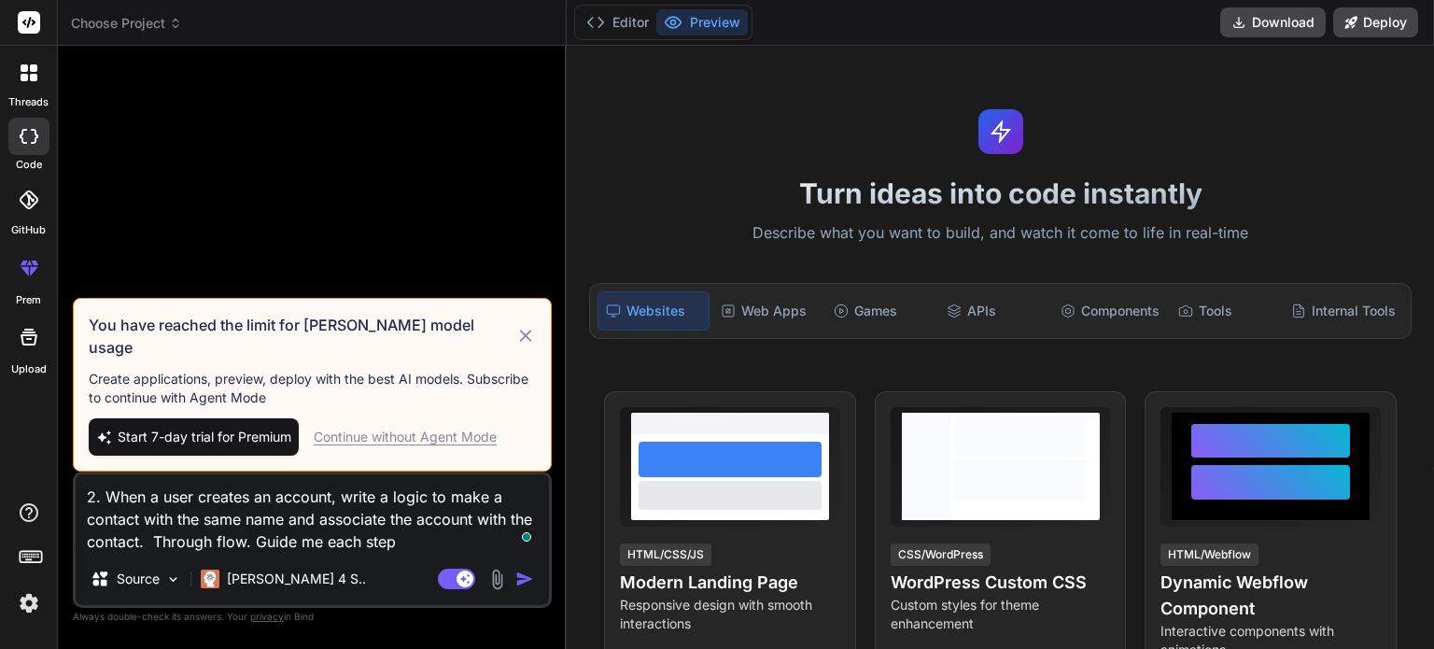
type textarea "2. When a user creates an account, write a logic to make a contact with the sam…"
click at [520, 578] on img "button" at bounding box center [524, 578] width 19 height 19
click at [526, 580] on img "button" at bounding box center [524, 578] width 19 height 19
click at [522, 573] on img "button" at bounding box center [524, 578] width 19 height 19
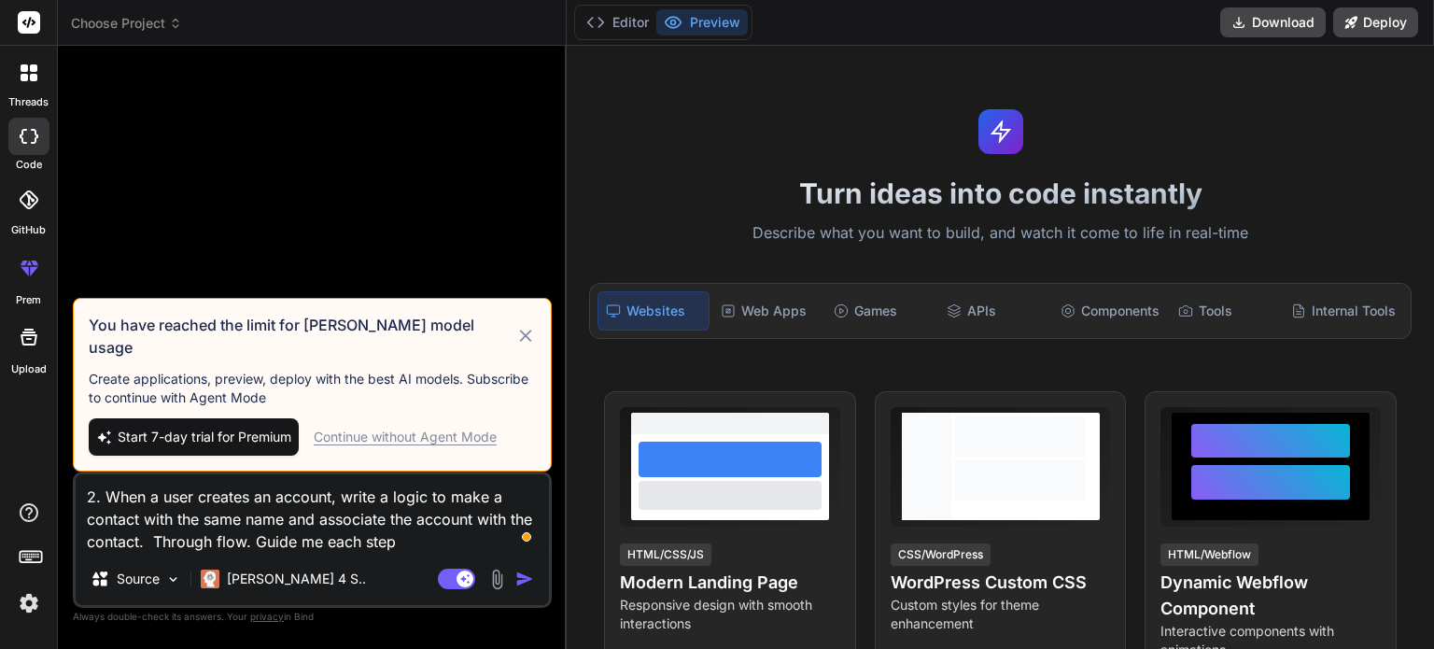
click at [403, 518] on textarea "2. When a user creates an account, write a logic to make a contact with the sam…" at bounding box center [312, 513] width 473 height 78
click at [396, 540] on textarea "2. When a user creates an account, write a logic to make a contact with the sam…" at bounding box center [312, 513] width 473 height 78
click at [530, 346] on icon at bounding box center [525, 336] width 21 height 22
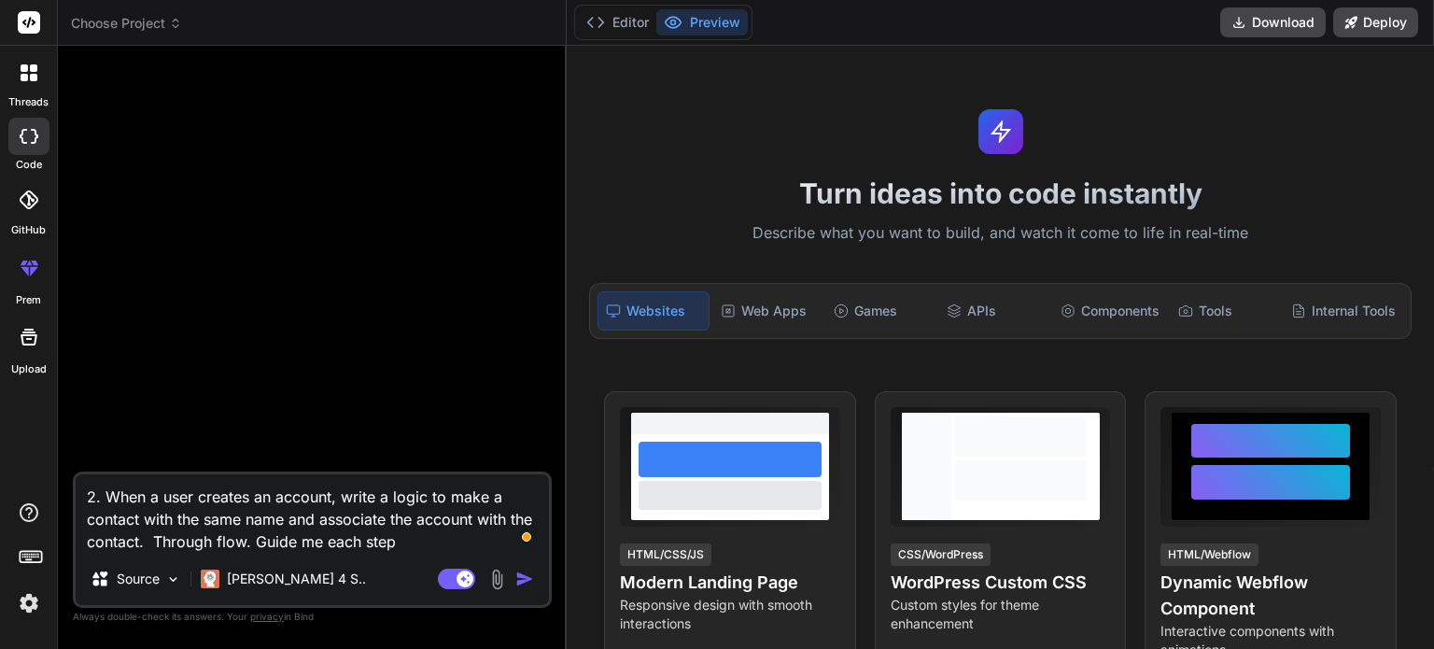
click at [523, 580] on img "button" at bounding box center [524, 578] width 19 height 19
type textarea "x"
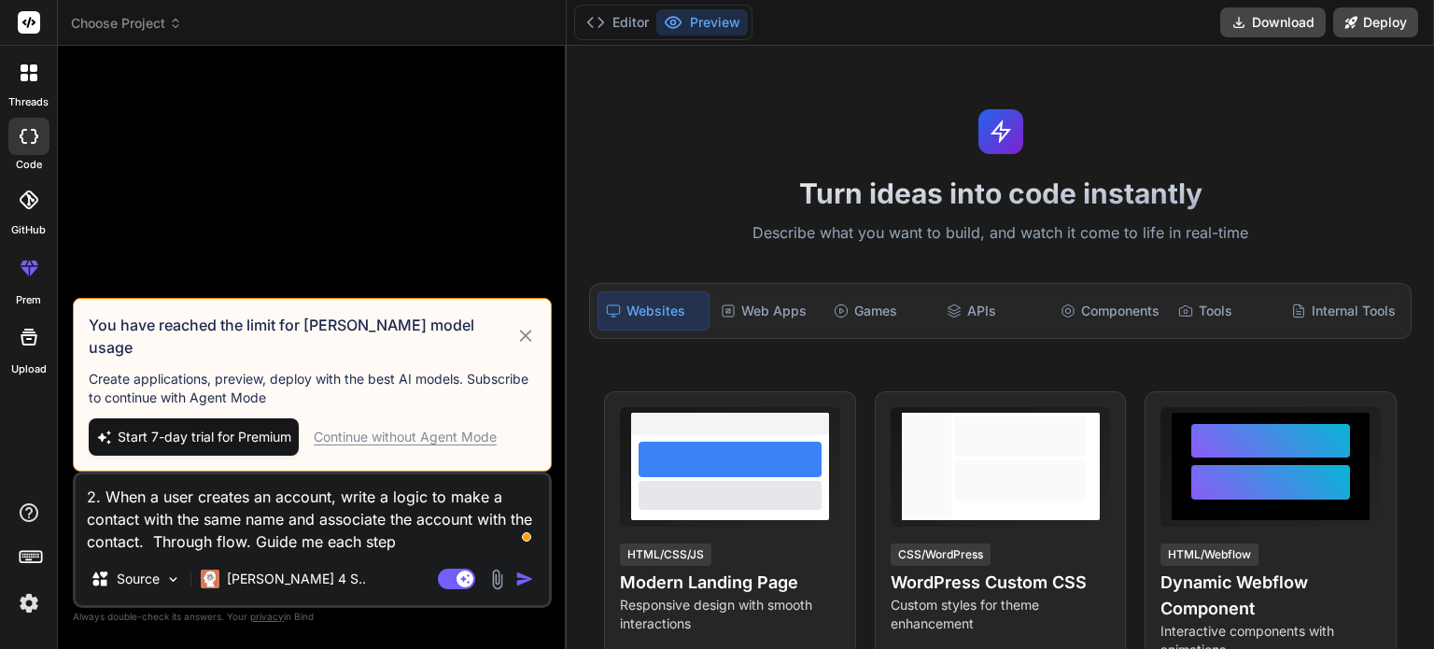
drag, startPoint x: 407, startPoint y: 549, endPoint x: 78, endPoint y: 492, distance: 333.5
click at [78, 492] on textarea "2. When a user creates an account, write a logic to make a contact with the sam…" at bounding box center [312, 513] width 473 height 78
